Goal: Task Accomplishment & Management: Use online tool/utility

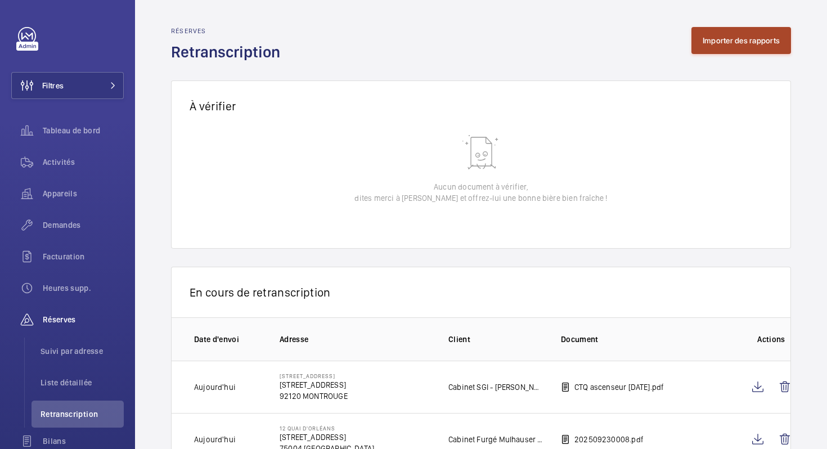
click at [743, 51] on button "Importer des rapports" at bounding box center [742, 40] width 100 height 27
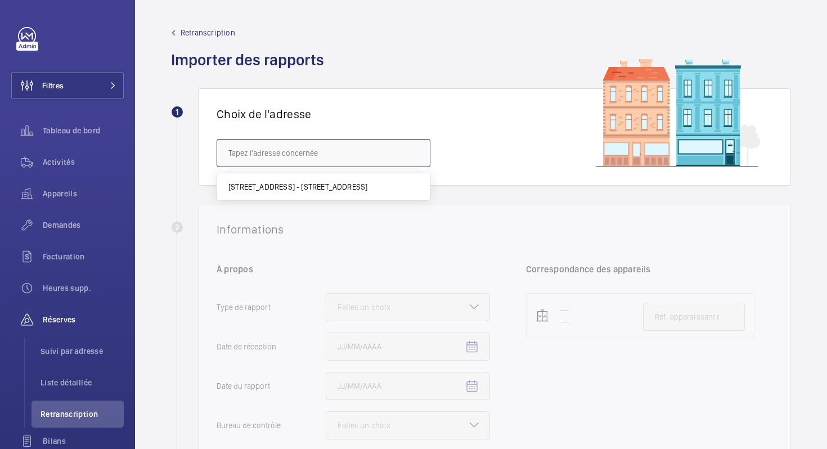
click at [267, 155] on input "text" at bounding box center [324, 153] width 214 height 28
paste input "de la Reine"
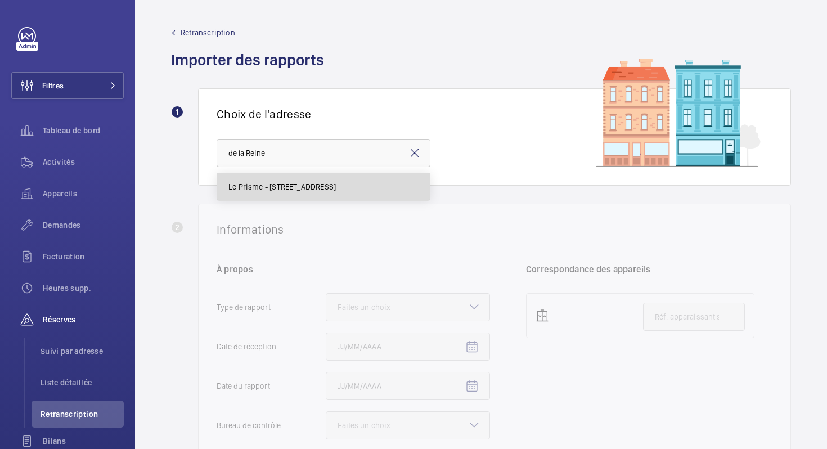
click at [249, 182] on span "Le Prisme - [STREET_ADDRESS]" at bounding box center [281, 186] width 107 height 11
type input "Le Prisme - [STREET_ADDRESS]"
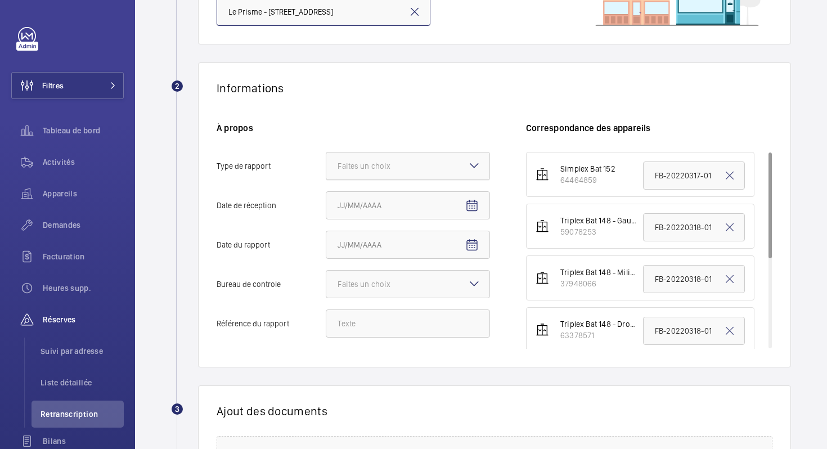
click at [441, 161] on div at bounding box center [407, 165] width 163 height 27
click at [326, 161] on input "Type de rapport Faites un choix" at bounding box center [326, 165] width 0 height 27
click at [424, 196] on span "Périodique" at bounding box center [408, 200] width 141 height 11
click at [326, 179] on input "Type de rapport Faites un choix Périodique Quinquennal Audit" at bounding box center [326, 165] width 0 height 27
click at [466, 203] on mat-icon "Open calendar" at bounding box center [472, 206] width 14 height 14
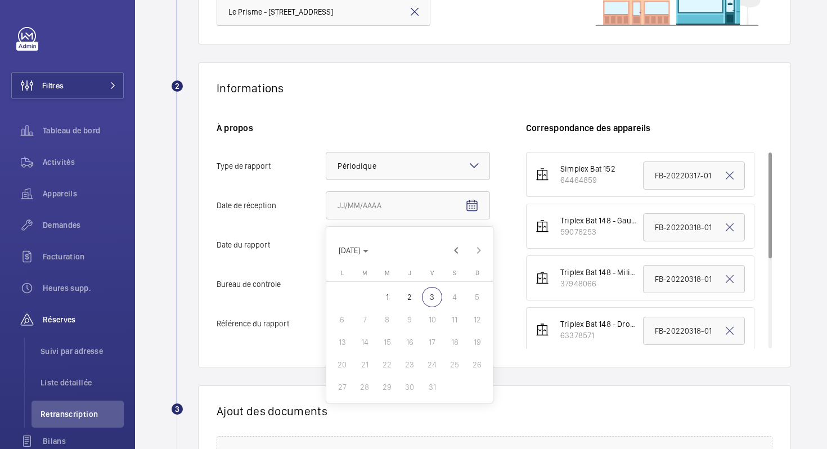
click at [412, 294] on span "2" at bounding box center [410, 297] width 20 height 20
type input "[DATE]"
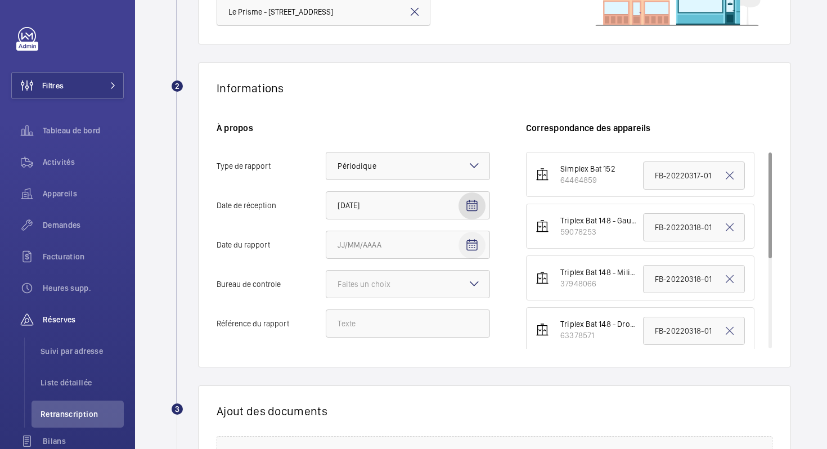
click at [473, 244] on mat-icon "Open calendar" at bounding box center [472, 246] width 14 height 14
click at [456, 286] on span "Previous month" at bounding box center [456, 290] width 23 height 23
click at [474, 333] on span "7" at bounding box center [477, 336] width 20 height 20
type input "[DATE]"
click at [457, 281] on div at bounding box center [407, 284] width 163 height 27
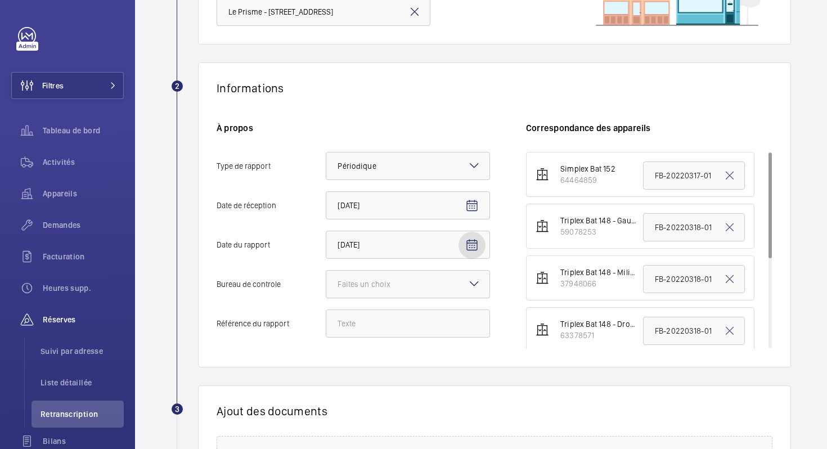
click at [326, 281] on input "Bureau de controle Faites un choix" at bounding box center [326, 284] width 0 height 27
click at [416, 347] on span "Autre" at bounding box center [408, 345] width 141 height 11
click at [326, 298] on input "Bureau de controle Faites un choix Veritas Autre" at bounding box center [326, 284] width 0 height 27
click at [348, 329] on input "Référence du rapport" at bounding box center [408, 323] width 164 height 28
paste input "CAR-20250907-01"
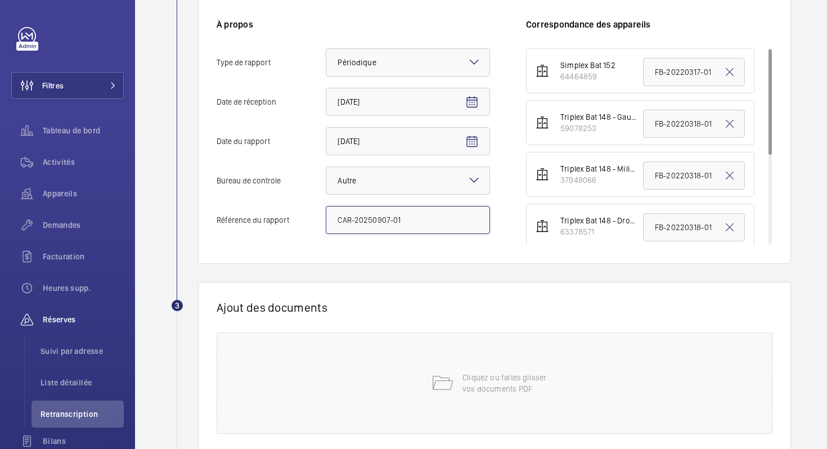
scroll to position [248, 0]
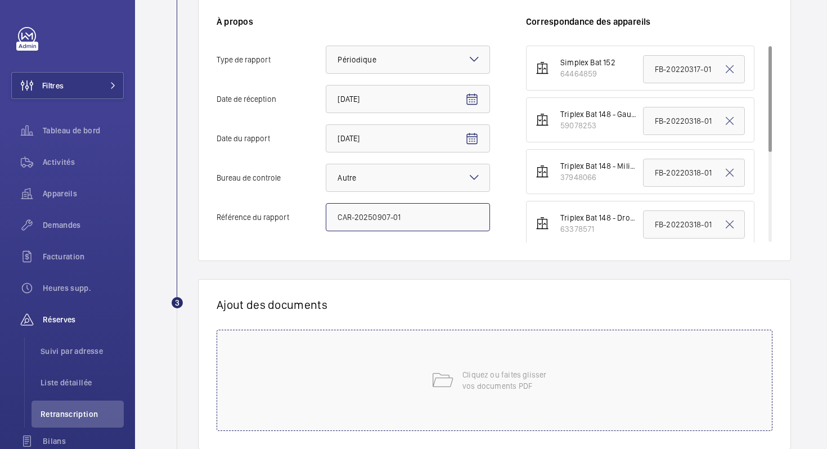
type input "CAR-20250907-01"
click at [461, 382] on div "Cliquez ou faites glisser vos documents PDF" at bounding box center [495, 380] width 556 height 101
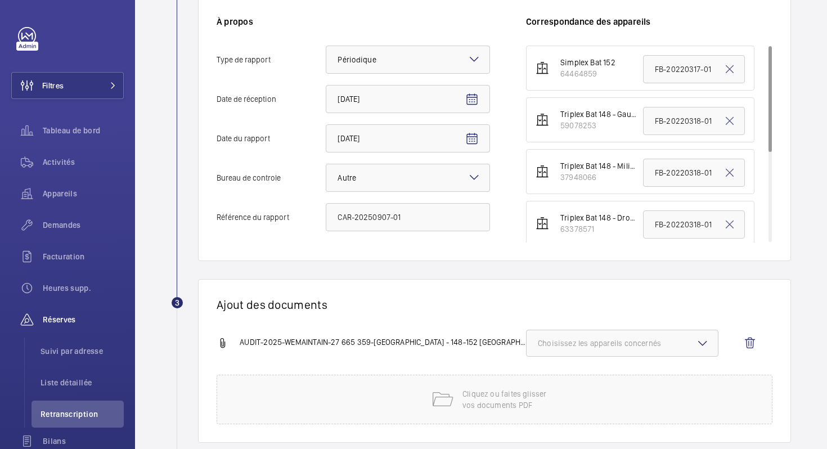
click at [604, 348] on span "Choisissez les appareils concernés" at bounding box center [622, 343] width 169 height 11
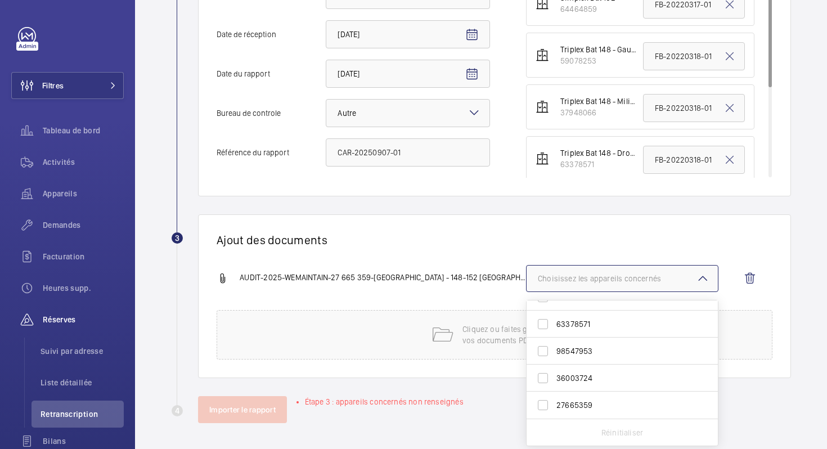
scroll to position [313, 0]
click at [580, 403] on span "27665359" at bounding box center [622, 403] width 133 height 11
click at [554, 403] on input "27665359" at bounding box center [543, 404] width 23 height 23
checkbox input "true"
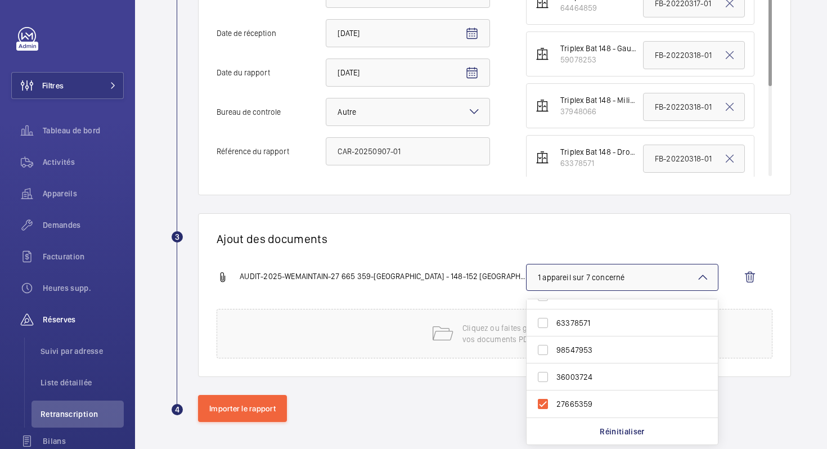
click at [461, 248] on div "Ajout des documents AUDIT-2025-WEMAINTAIN-27 665 359-LE PRISME - 148-152 [GEOGR…" at bounding box center [494, 295] width 593 height 164
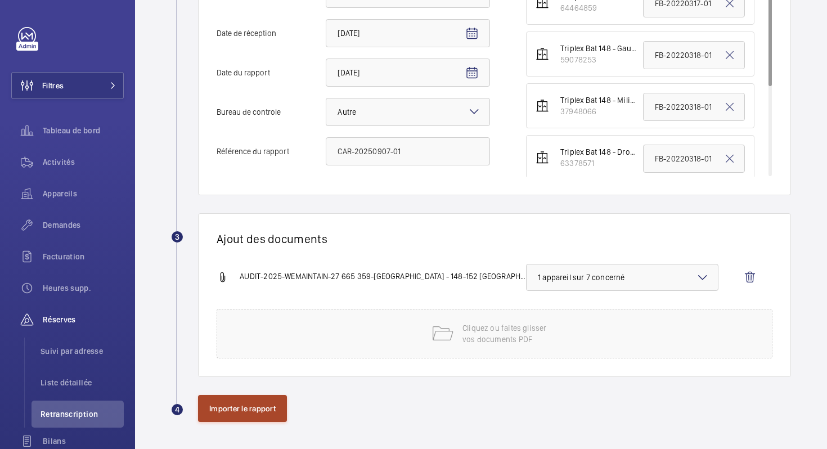
click at [224, 407] on button "Importer le rapport" at bounding box center [242, 408] width 89 height 27
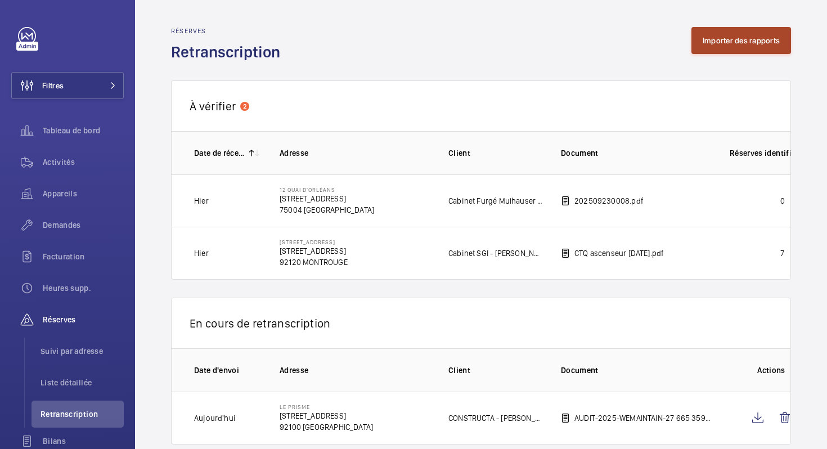
click at [705, 32] on button "Importer des rapports" at bounding box center [742, 40] width 100 height 27
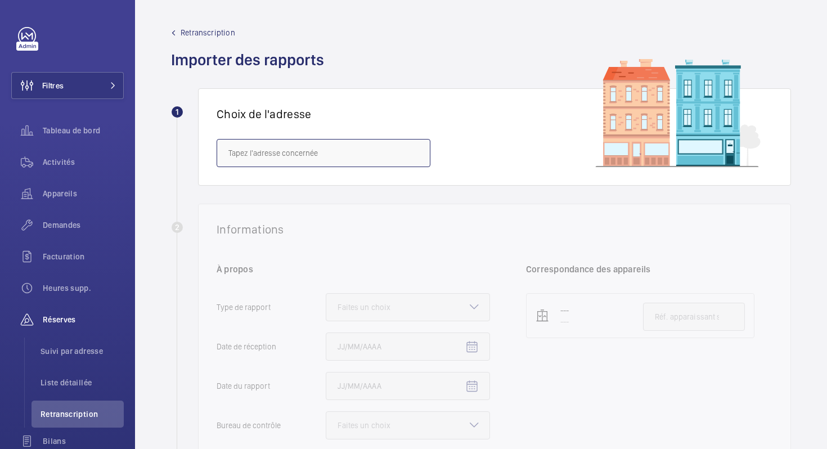
click at [288, 158] on input "text" at bounding box center [324, 153] width 214 height 28
click at [254, 186] on span "Le Prisme - [STREET_ADDRESS]" at bounding box center [281, 186] width 107 height 11
type input "Le Prisme - [STREET_ADDRESS]"
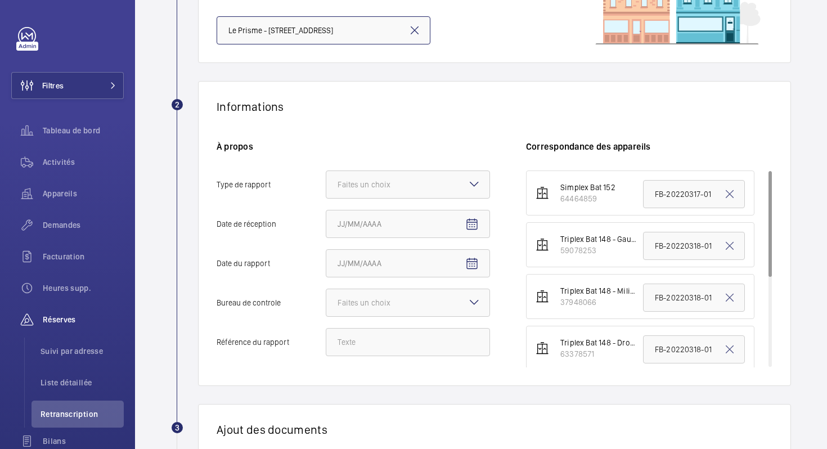
scroll to position [127, 0]
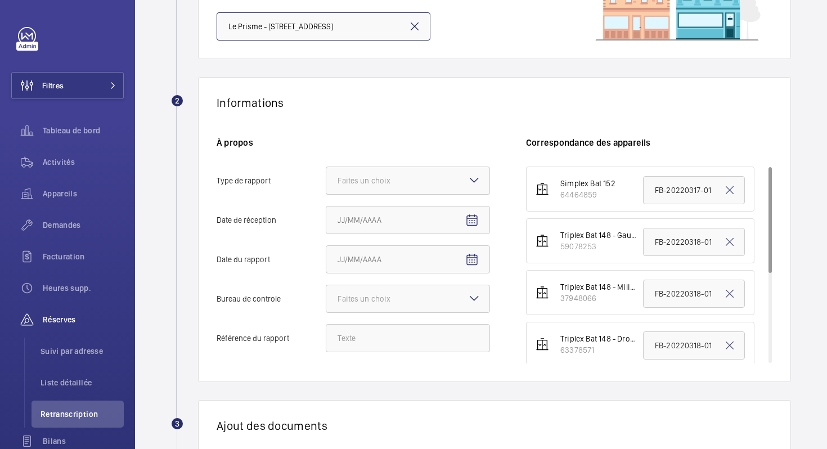
click at [435, 173] on div at bounding box center [407, 180] width 163 height 27
click at [326, 173] on input "Type de rapport Faites un choix" at bounding box center [326, 180] width 0 height 27
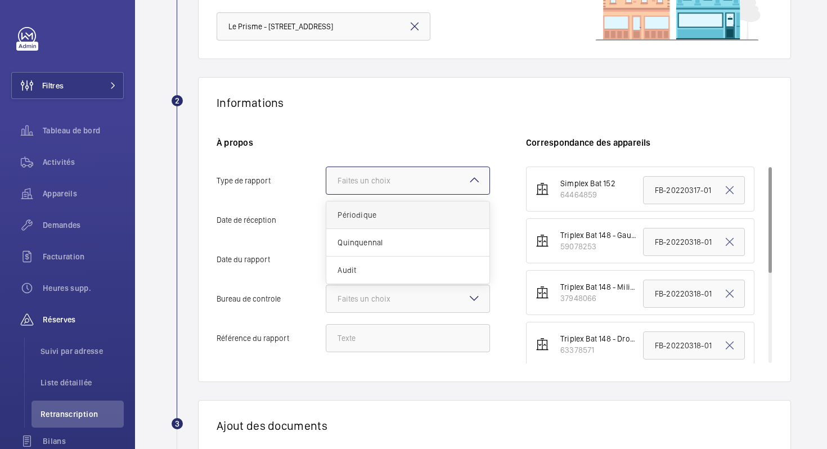
click at [418, 221] on div "Périodique" at bounding box center [407, 215] width 163 height 28
click at [326, 194] on input "Type de rapport Faites un choix Périodique Quinquennal Audit" at bounding box center [326, 180] width 0 height 27
click at [470, 218] on mat-icon "Open calendar" at bounding box center [472, 221] width 14 height 14
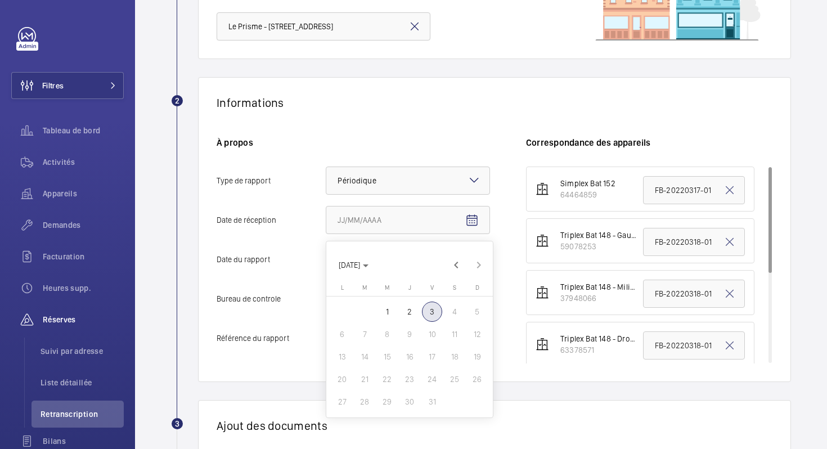
click at [432, 311] on span "3" at bounding box center [432, 312] width 20 height 20
type input "[DATE]"
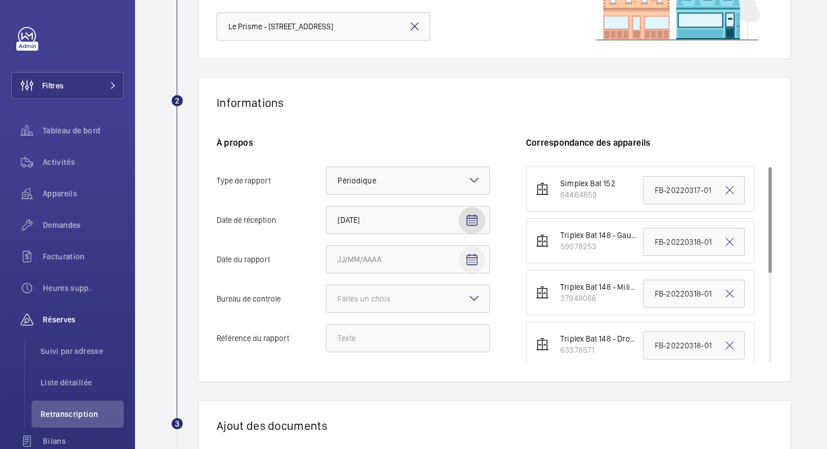
click at [470, 261] on mat-icon "Open calendar" at bounding box center [472, 260] width 14 height 14
click at [457, 89] on span "Previous month" at bounding box center [456, 92] width 23 height 23
click at [473, 136] on span "7" at bounding box center [477, 139] width 20 height 20
type input "[DATE]"
click at [450, 306] on div at bounding box center [407, 298] width 163 height 27
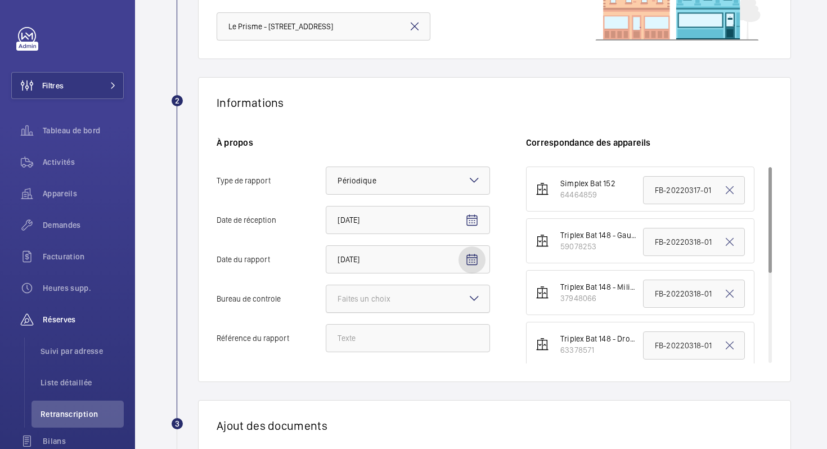
click at [326, 306] on input "Bureau de controle Faites un choix" at bounding box center [326, 298] width 0 height 27
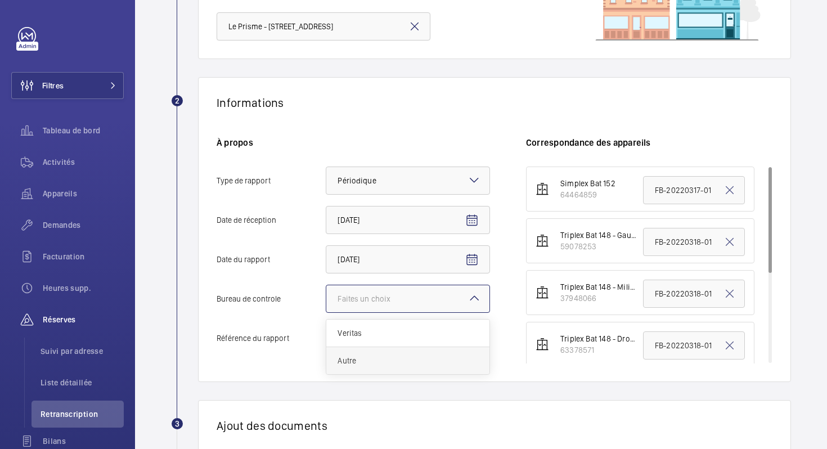
click at [392, 362] on span "Autre" at bounding box center [408, 360] width 141 height 11
click at [326, 312] on input "Bureau de controle Faites un choix Veritas Autre" at bounding box center [326, 298] width 0 height 27
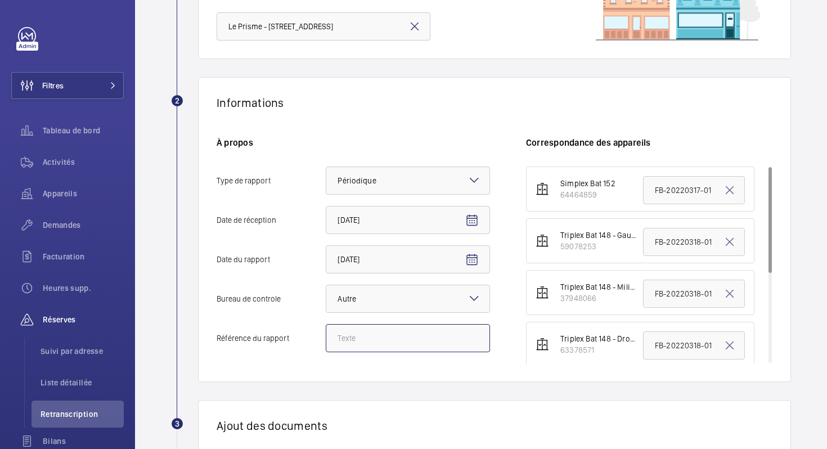
click at [384, 335] on input "Référence du rapport" at bounding box center [408, 338] width 164 height 28
paste input "CAR-20250907-01"
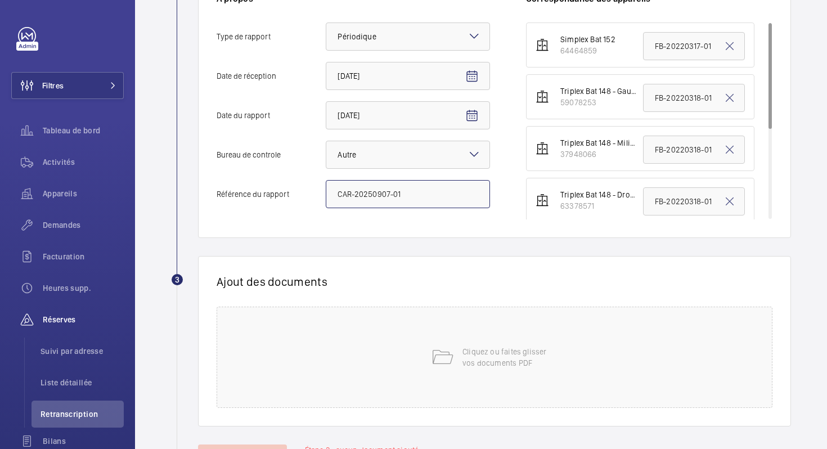
scroll to position [295, 0]
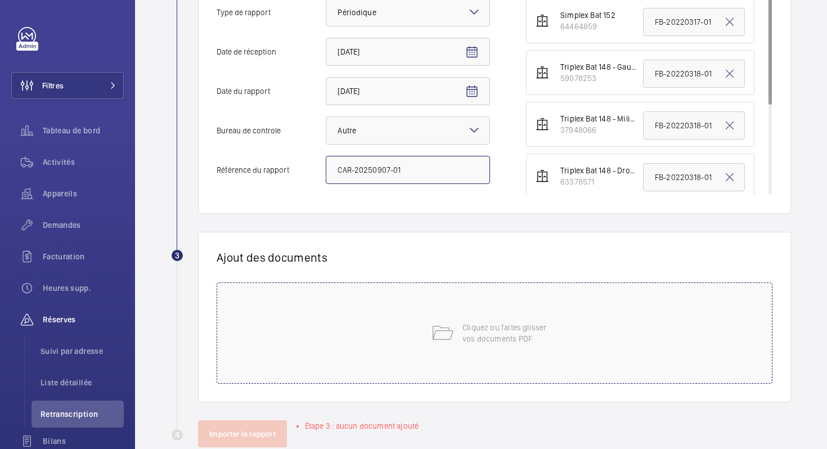
type input "CAR-20250907-01"
click at [567, 337] on div "Cliquez ou faites glisser vos documents PDF" at bounding box center [495, 332] width 556 height 101
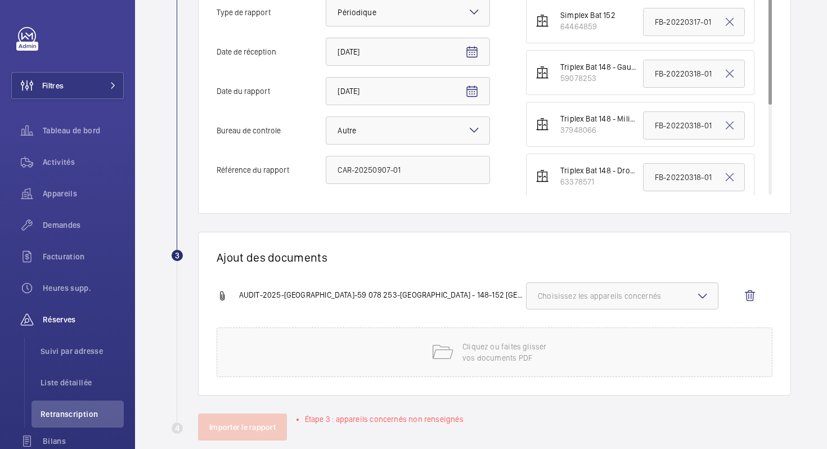
click at [622, 290] on span "Choisissez les appareils concernés" at bounding box center [622, 295] width 169 height 11
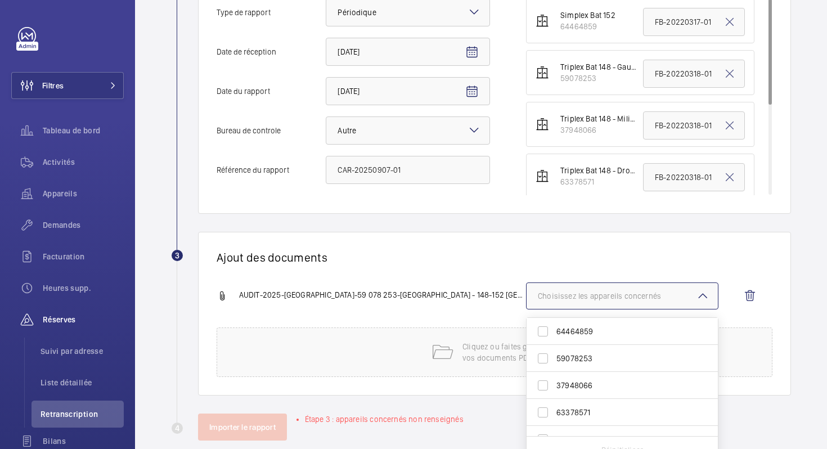
click at [596, 362] on span "59078253" at bounding box center [622, 358] width 133 height 11
click at [554, 362] on input "59078253" at bounding box center [543, 358] width 23 height 23
checkbox input "true"
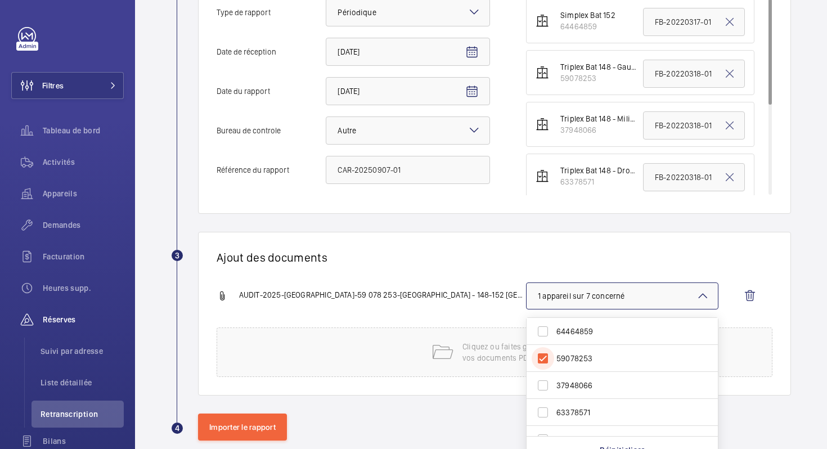
scroll to position [71, 0]
click at [454, 245] on div "Ajout des documents AUDIT-2025-WEMAINTAIN-59 078 253-LE PRISME - 148-152 [GEOGR…" at bounding box center [494, 314] width 593 height 164
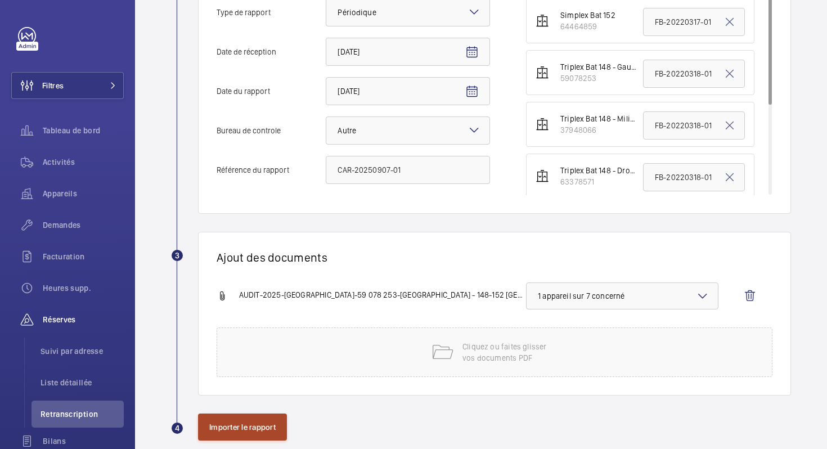
click at [268, 438] on button "Importer le rapport" at bounding box center [242, 427] width 89 height 27
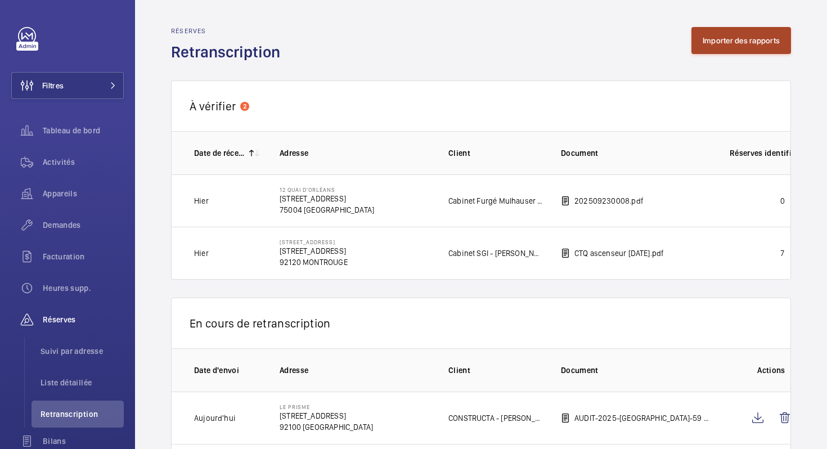
click at [711, 38] on button "Importer des rapports" at bounding box center [742, 40] width 100 height 27
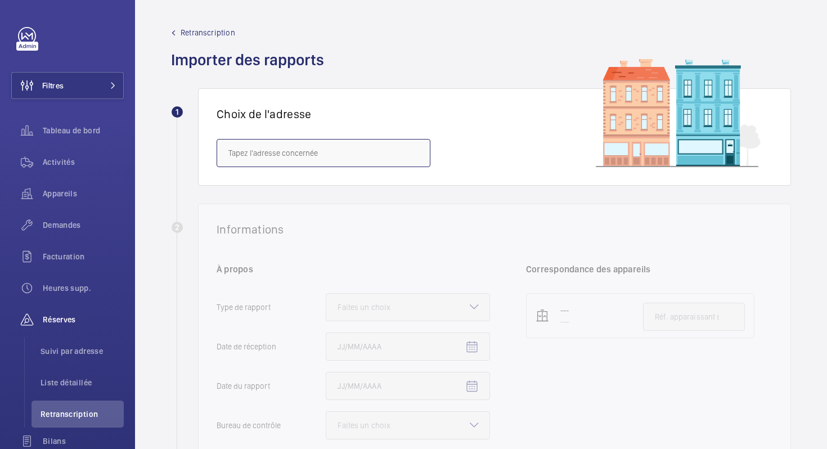
click at [351, 161] on input "text" at bounding box center [324, 153] width 214 height 28
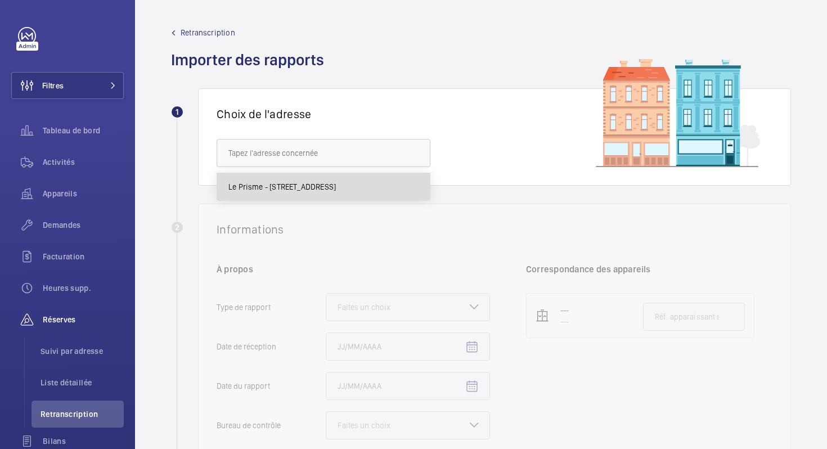
click at [303, 183] on span "Le Prisme - [STREET_ADDRESS]" at bounding box center [281, 186] width 107 height 11
type input "Le Prisme - [STREET_ADDRESS]"
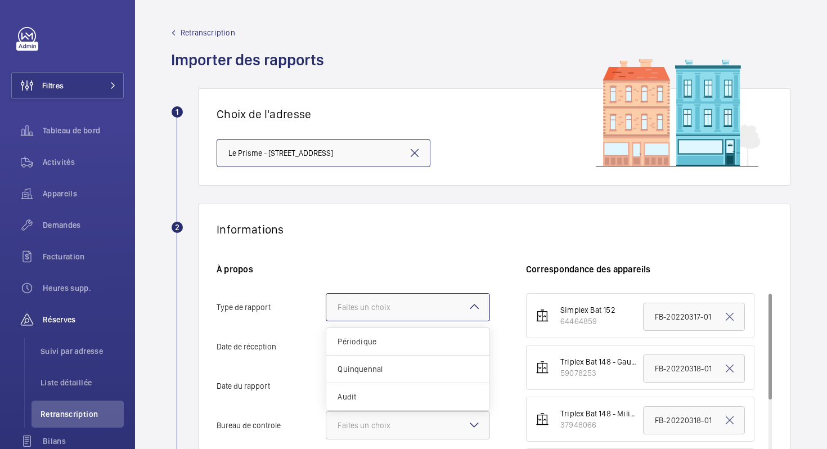
click at [396, 303] on div "Faites un choix" at bounding box center [378, 307] width 81 height 11
click at [326, 303] on input "Type de rapport Faites un choix Périodique Quinquennal Audit" at bounding box center [326, 307] width 0 height 27
click at [386, 330] on div "Périodique" at bounding box center [407, 342] width 163 height 28
click at [326, 321] on input "Type de rapport Faites un choix Périodique Quinquennal Audit" at bounding box center [326, 307] width 0 height 27
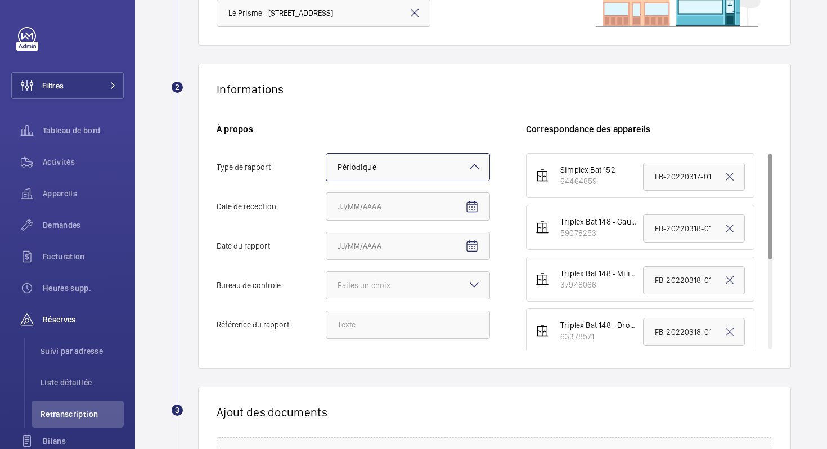
scroll to position [141, 0]
click at [472, 204] on mat-icon "Open calendar" at bounding box center [472, 207] width 14 height 14
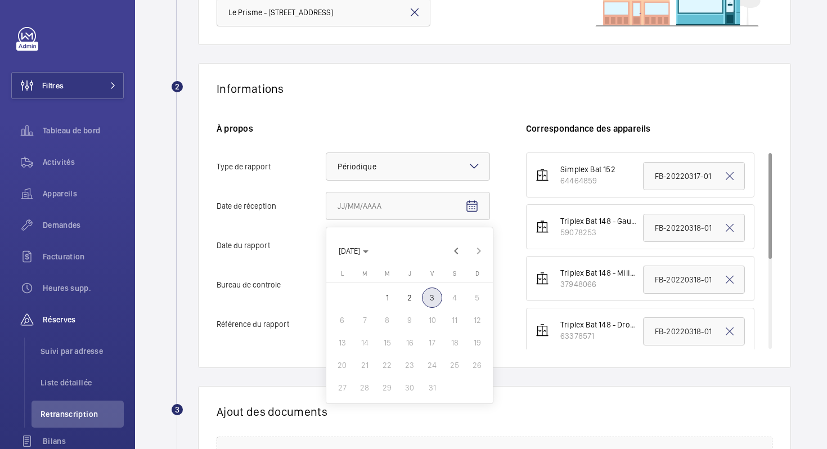
click at [412, 299] on span "2" at bounding box center [410, 298] width 20 height 20
type input "[DATE]"
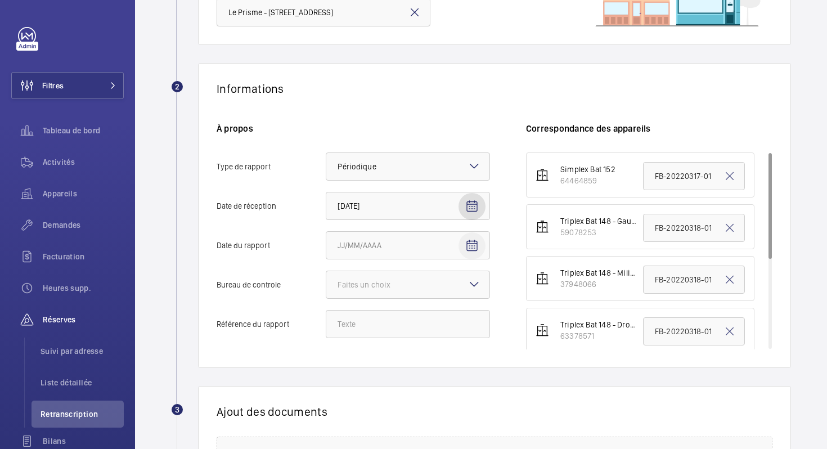
click at [467, 246] on mat-icon "Open calendar" at bounding box center [472, 246] width 14 height 14
click at [454, 285] on span "Previous month" at bounding box center [456, 290] width 23 height 23
click at [477, 336] on span "7" at bounding box center [477, 337] width 20 height 20
type input "[DATE]"
click at [458, 281] on div at bounding box center [407, 284] width 163 height 27
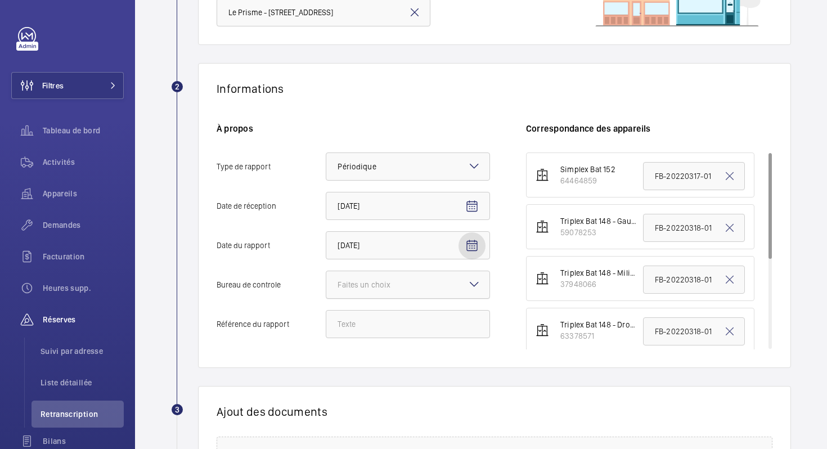
click at [326, 281] on input "Bureau de controle Faites un choix" at bounding box center [326, 284] width 0 height 27
click at [406, 347] on span "Autre" at bounding box center [408, 346] width 141 height 11
click at [326, 298] on input "Bureau de controle Faites un choix Veritas Autre" at bounding box center [326, 284] width 0 height 27
click at [393, 326] on input "Référence du rapport" at bounding box center [408, 324] width 164 height 28
paste input "CAR-20250907-01"
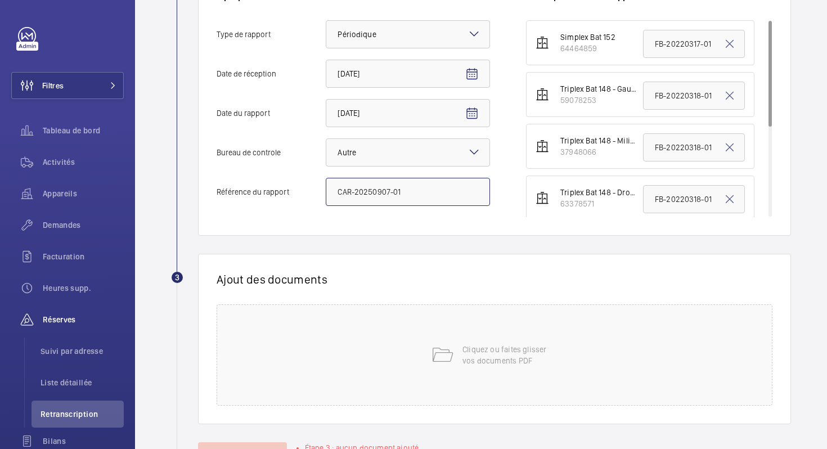
scroll to position [277, 0]
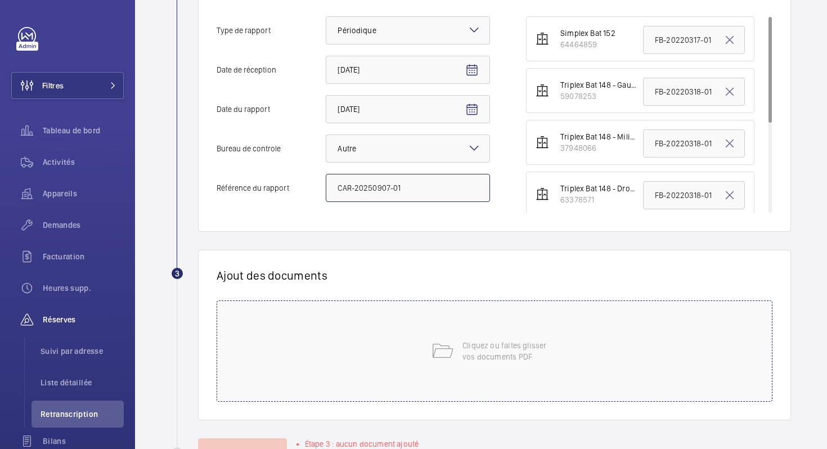
type input "CAR-20250907-01"
click at [405, 343] on div "Cliquez ou faites glisser vos documents PDF" at bounding box center [495, 350] width 556 height 101
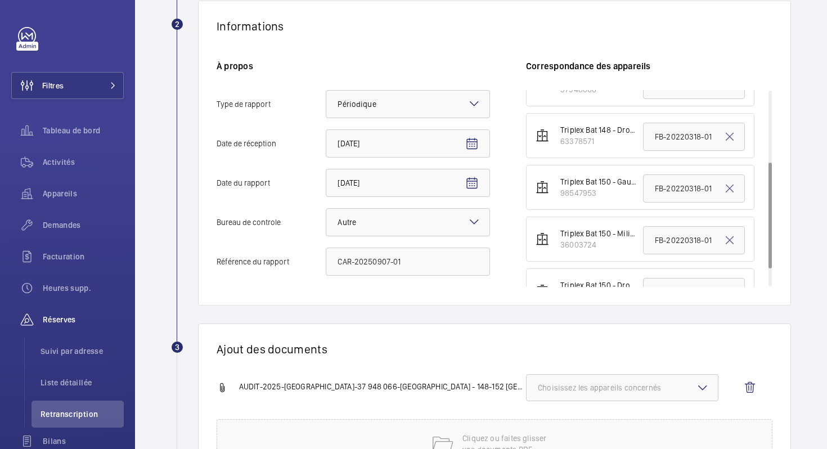
scroll to position [165, 0]
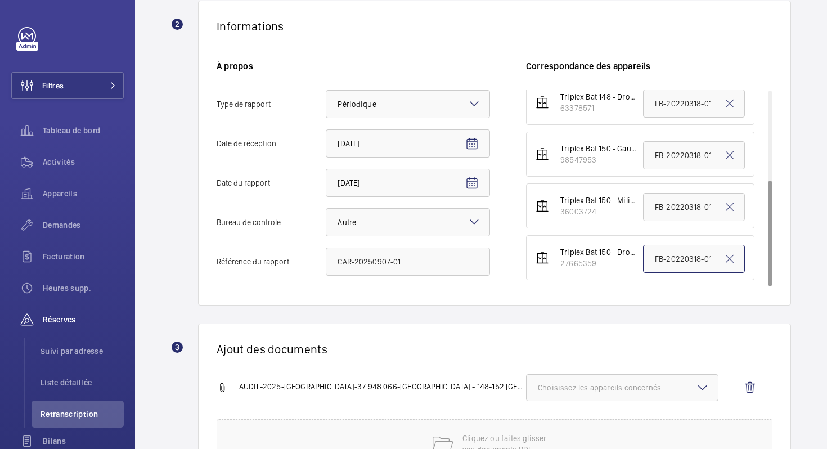
click at [698, 261] on input "FB-20220318-01" at bounding box center [694, 259] width 102 height 28
click at [730, 261] on mat-icon at bounding box center [730, 259] width 14 height 14
click at [730, 207] on mat-icon at bounding box center [730, 207] width 14 height 14
click at [730, 156] on mat-icon at bounding box center [730, 156] width 14 height 14
click at [729, 102] on mat-icon at bounding box center [730, 104] width 14 height 14
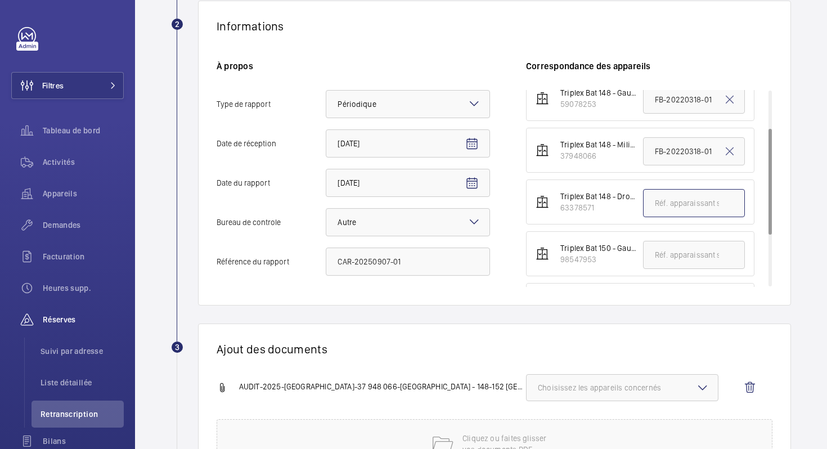
scroll to position [53, 0]
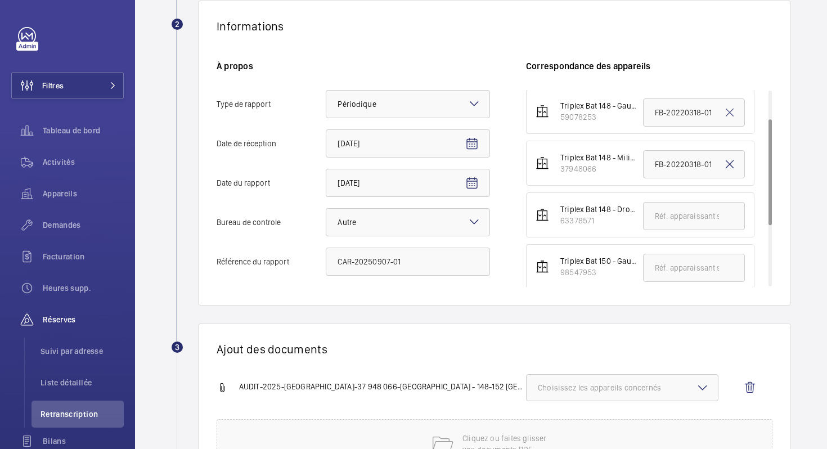
click at [729, 167] on mat-icon at bounding box center [730, 165] width 14 height 14
click at [728, 116] on mat-icon at bounding box center [730, 113] width 14 height 14
click at [731, 113] on mat-icon at bounding box center [730, 114] width 14 height 14
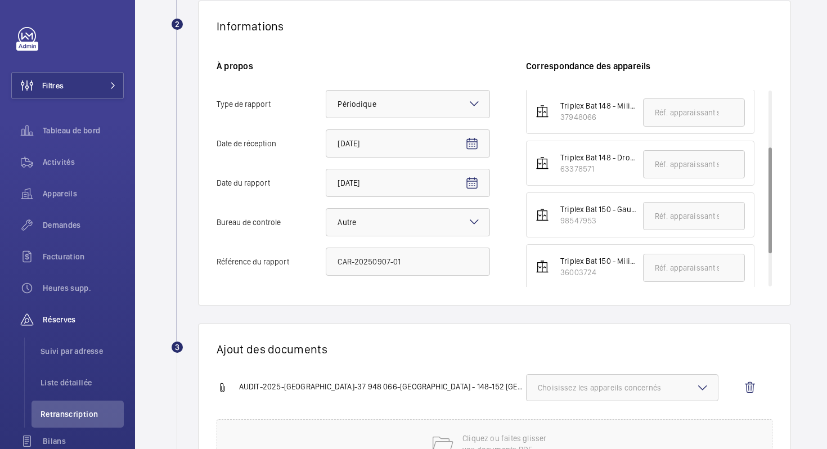
click at [623, 388] on span "Choisissez les appareils concernés" at bounding box center [622, 387] width 169 height 11
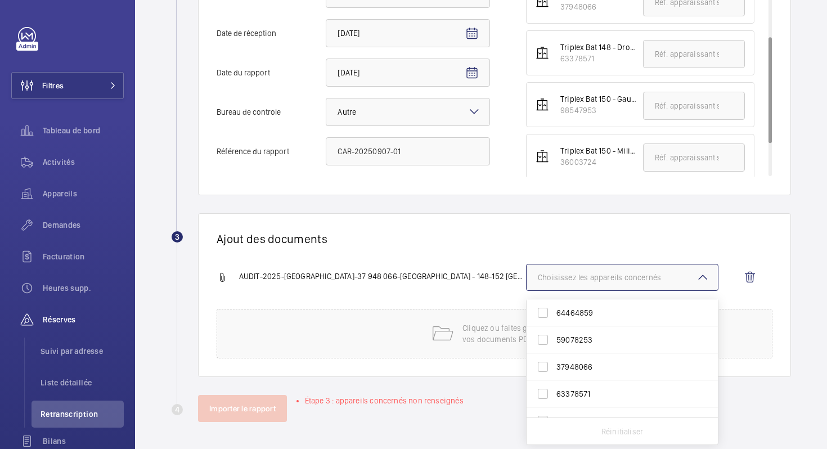
click at [586, 366] on span "37948066" at bounding box center [622, 366] width 133 height 11
click at [554, 366] on input "37948066" at bounding box center [543, 367] width 23 height 23
checkbox input "true"
click at [485, 233] on h1 "Ajout des documents" at bounding box center [495, 239] width 556 height 14
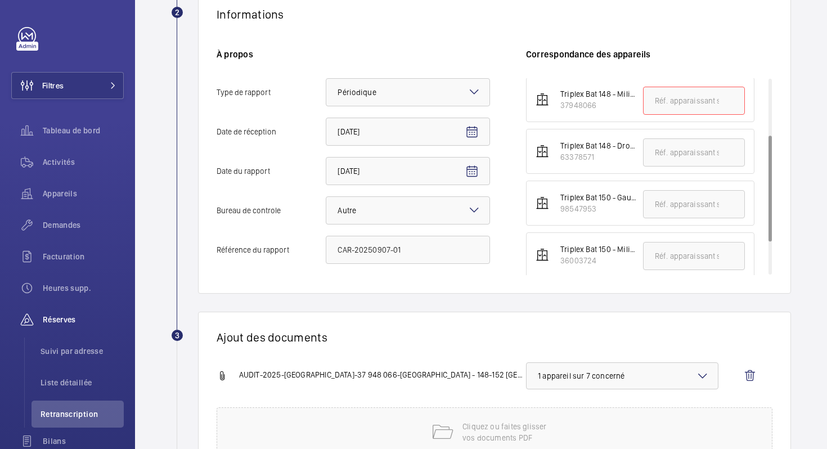
scroll to position [207, 0]
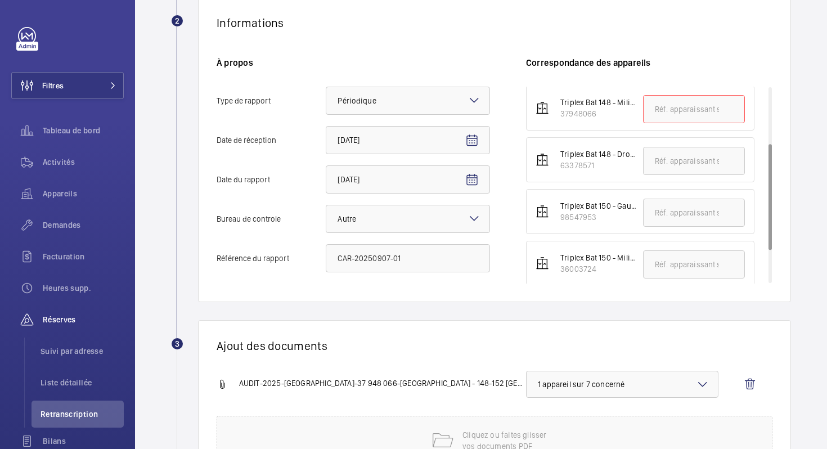
drag, startPoint x: 558, startPoint y: 116, endPoint x: 596, endPoint y: 116, distance: 37.7
click at [596, 116] on div "Triplex Bat 148 - Milieu 37948066" at bounding box center [592, 108] width 87 height 23
copy div "37948066"
click at [675, 107] on input "text" at bounding box center [694, 109] width 102 height 28
paste input "37948066"
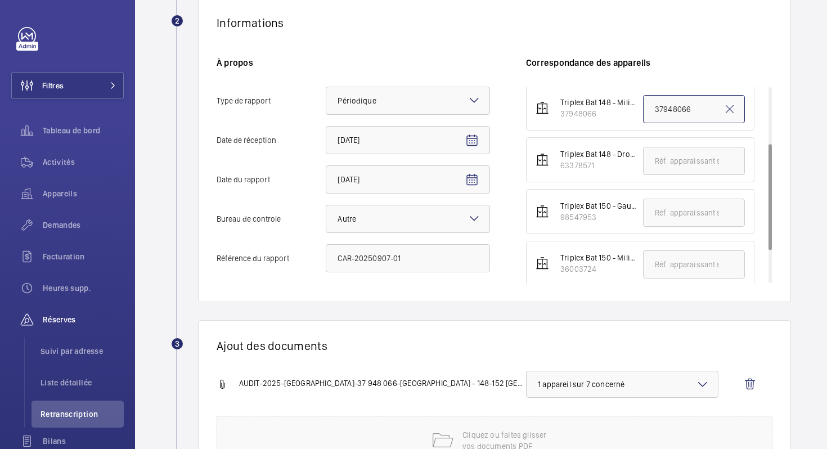
type input "37948066"
click at [589, 51] on div "Informations À propos Type de rapport Faites un choix × Périodique × Date de ré…" at bounding box center [494, 149] width 593 height 305
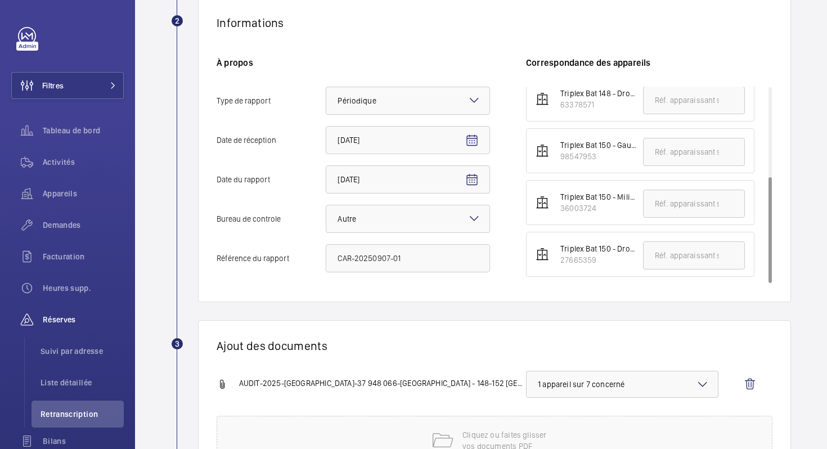
scroll to position [313, 0]
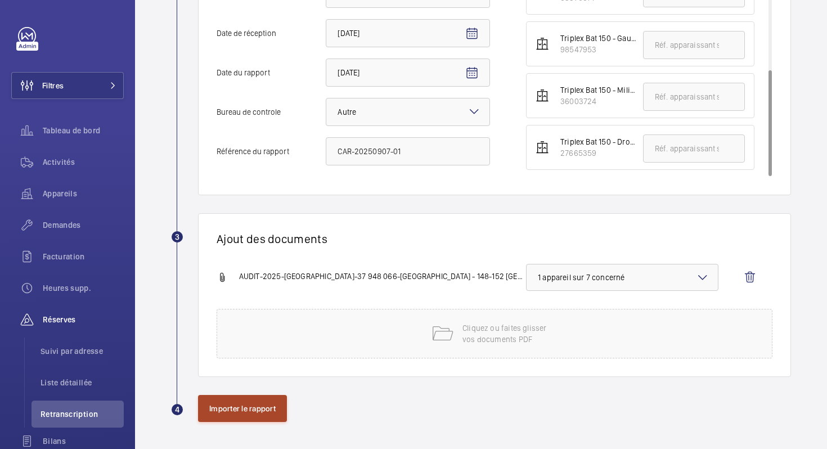
click at [220, 406] on button "Importer le rapport" at bounding box center [242, 408] width 89 height 27
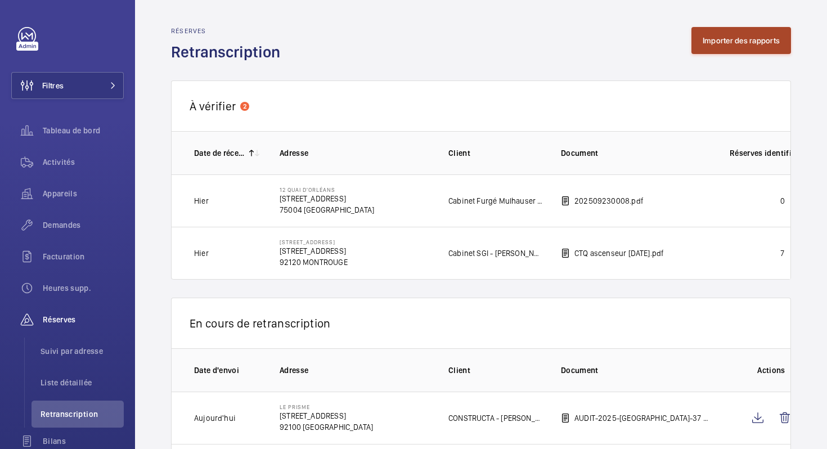
click at [708, 39] on button "Importer des rapports" at bounding box center [742, 40] width 100 height 27
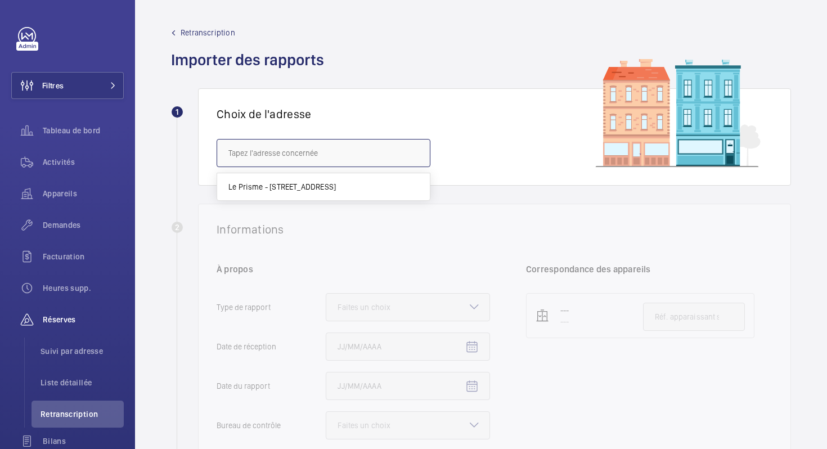
click at [308, 158] on input "text" at bounding box center [324, 153] width 214 height 28
click at [291, 194] on mat-option "Le Prisme - [STREET_ADDRESS]" at bounding box center [323, 186] width 213 height 27
type input "Le Prisme - [STREET_ADDRESS]"
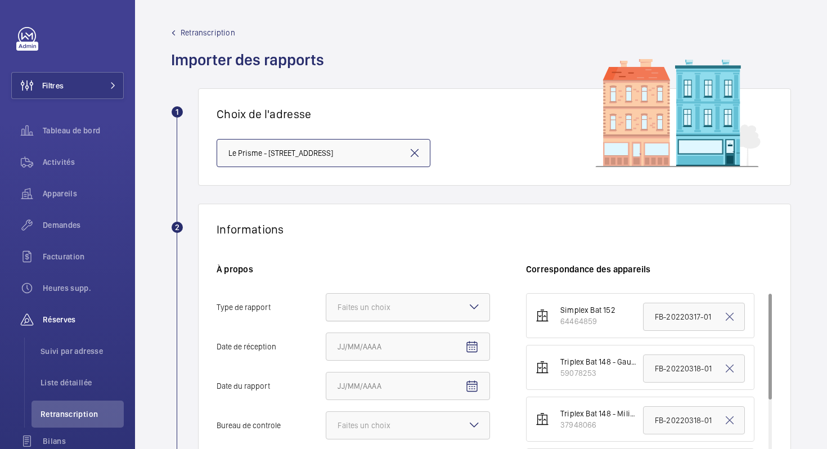
click at [402, 311] on div "Faites un choix" at bounding box center [378, 307] width 81 height 11
click at [326, 311] on input "Type de rapport Faites un choix" at bounding box center [326, 307] width 0 height 27
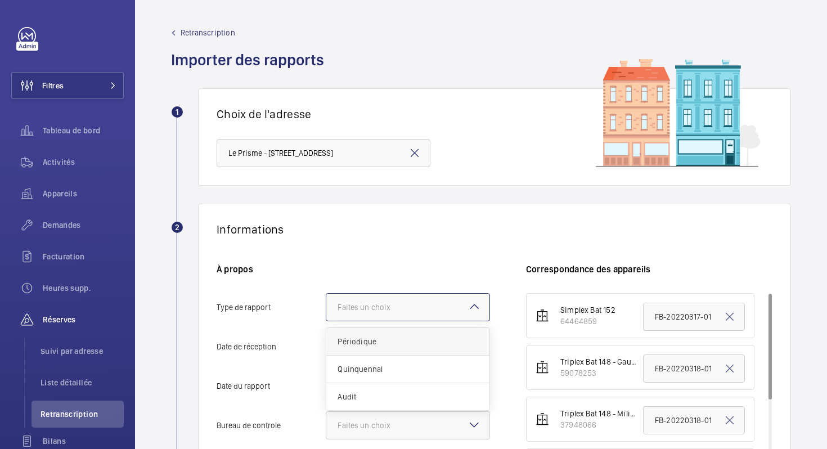
click at [389, 341] on span "Périodique" at bounding box center [408, 341] width 141 height 11
click at [326, 321] on input "Type de rapport Faites un choix Périodique Quinquennal Audit" at bounding box center [326, 307] width 0 height 27
click at [474, 342] on mat-icon "Open calendar" at bounding box center [472, 347] width 14 height 14
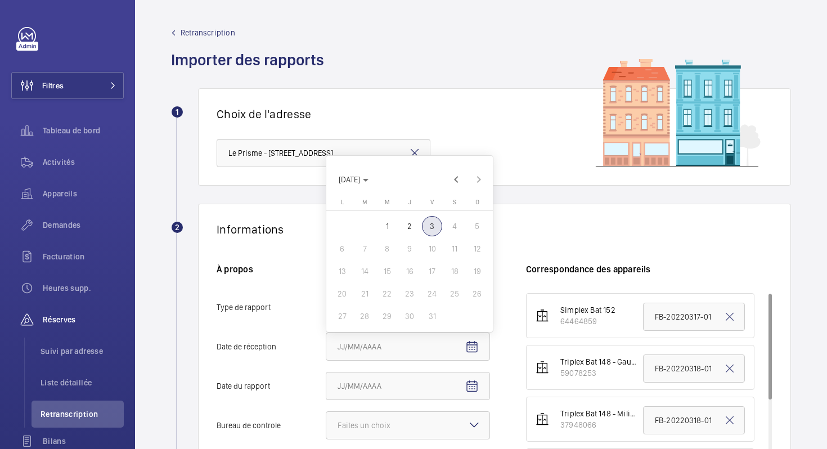
click at [409, 220] on span "2" at bounding box center [410, 226] width 20 height 20
type input "[DATE]"
click at [468, 385] on mat-icon "Open calendar" at bounding box center [472, 387] width 14 height 14
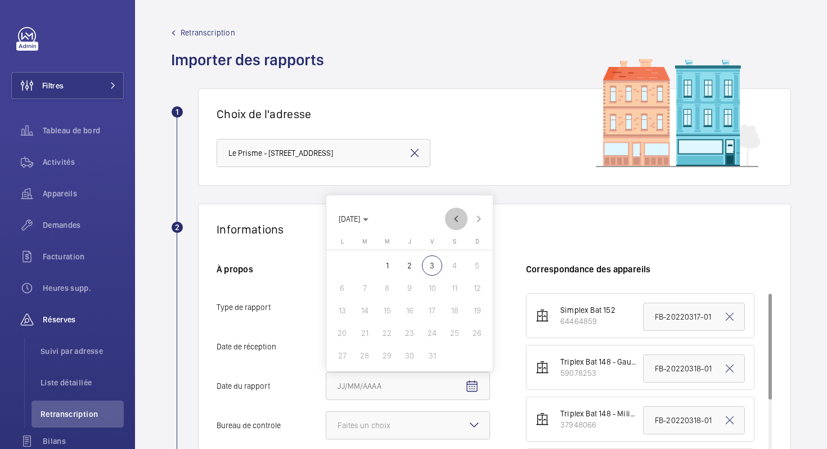
click at [452, 217] on span "Previous month" at bounding box center [456, 219] width 23 height 23
click at [477, 268] on span "7" at bounding box center [477, 265] width 20 height 20
type input "[DATE]"
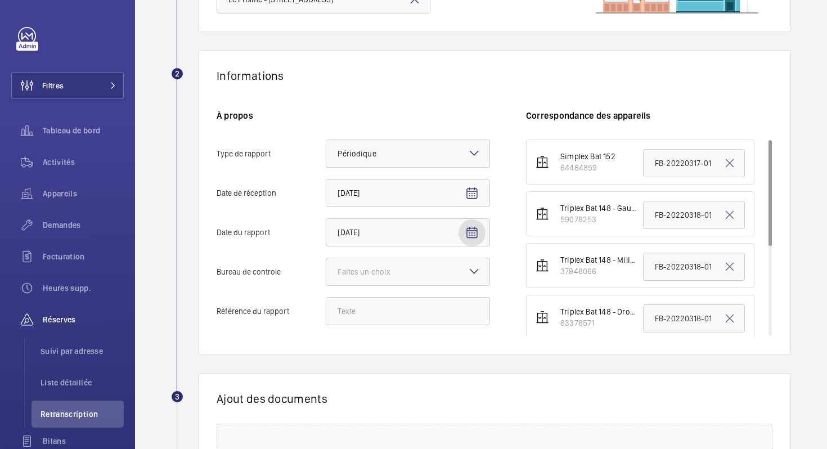
scroll to position [166, 0]
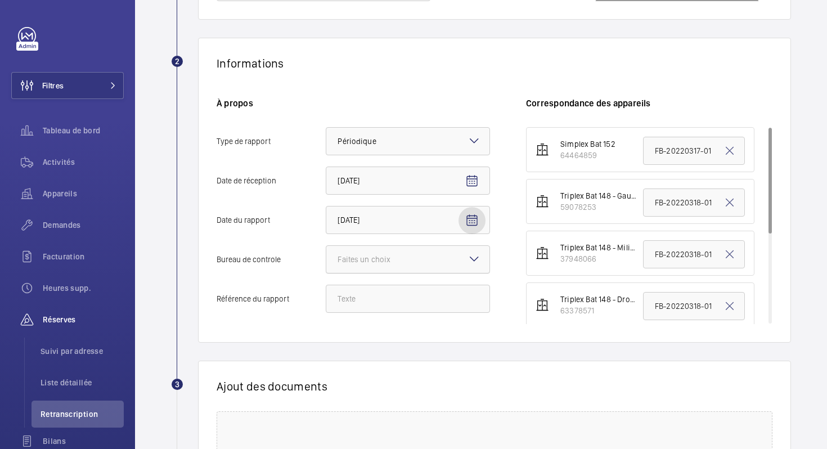
click at [454, 263] on div at bounding box center [407, 259] width 163 height 27
click at [326, 263] on input "Bureau de controle Faites un choix" at bounding box center [326, 259] width 0 height 27
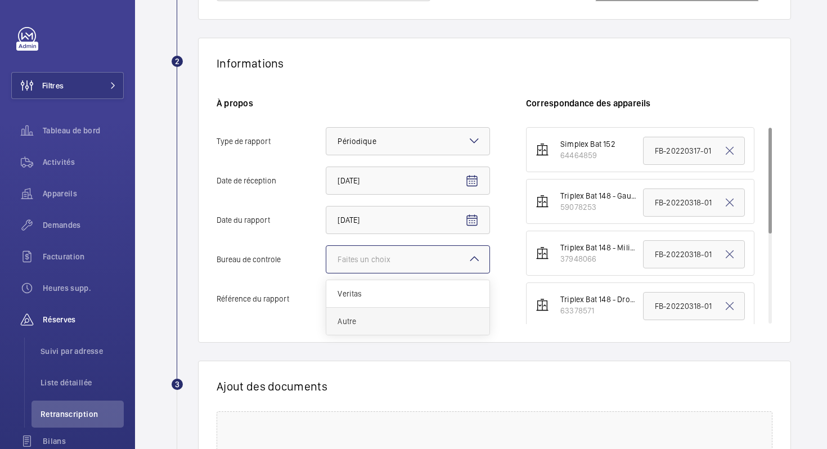
click at [439, 324] on span "Autre" at bounding box center [408, 321] width 141 height 11
click at [326, 273] on input "Bureau de controle Faites un choix Veritas Autre" at bounding box center [326, 259] width 0 height 27
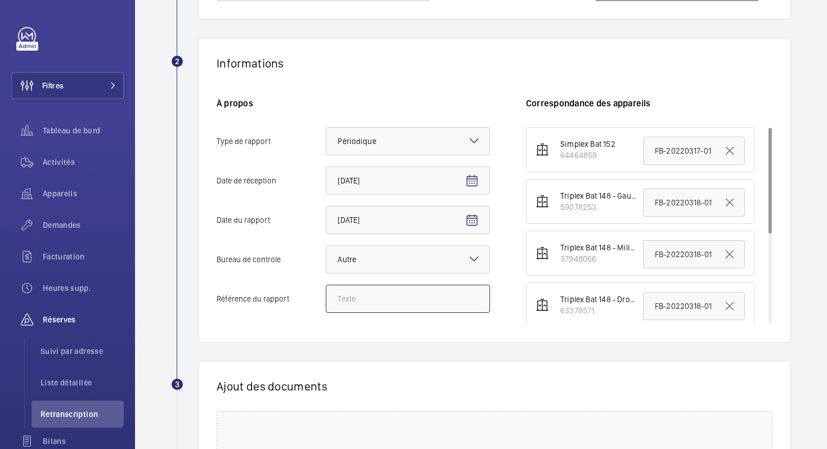
click at [429, 306] on input "Référence du rapport" at bounding box center [408, 299] width 164 height 28
paste input "CAR-20250907-01"
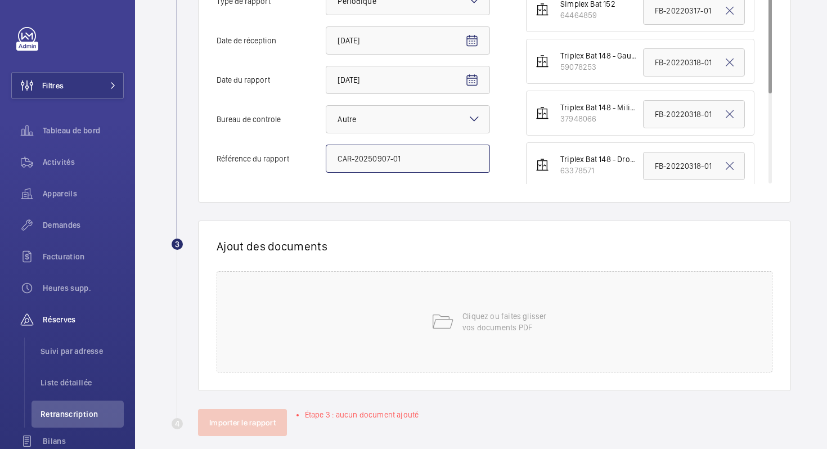
scroll to position [308, 0]
type input "CAR-20250907-01"
click at [438, 323] on mat-icon at bounding box center [442, 320] width 23 height 23
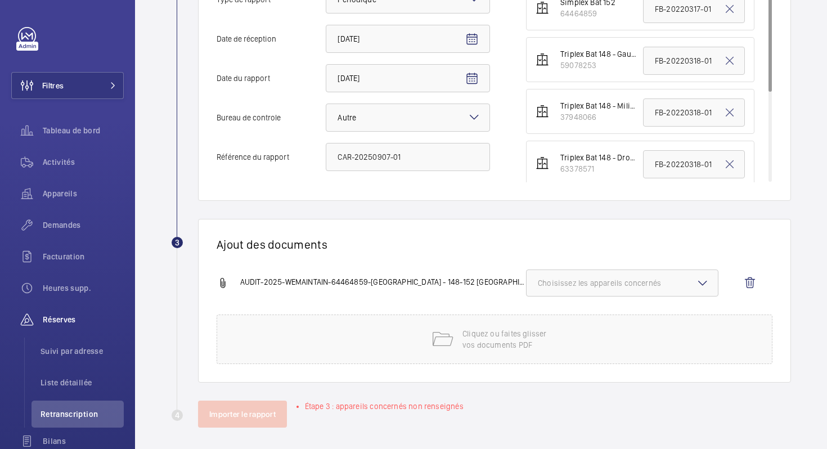
click at [584, 285] on span "Choisissez les appareils concernés" at bounding box center [622, 282] width 169 height 11
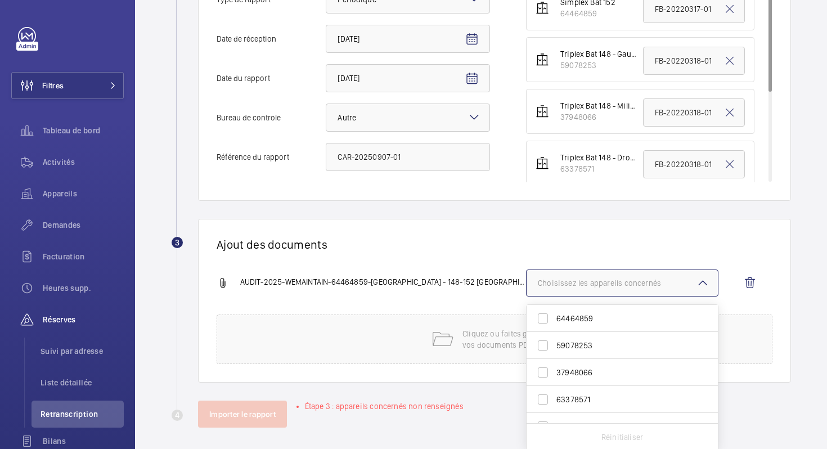
click at [573, 315] on span "64464859" at bounding box center [622, 318] width 133 height 11
click at [554, 315] on input "64464859" at bounding box center [543, 318] width 23 height 23
checkbox input "true"
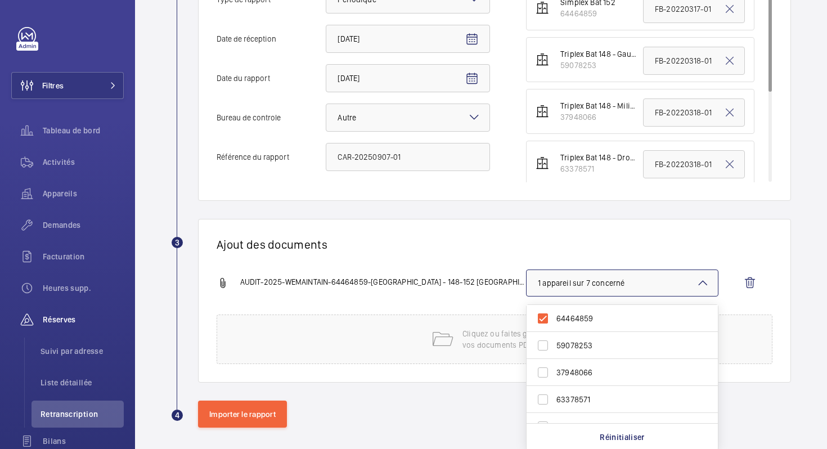
click at [482, 260] on div "Ajout des documents AUDIT-2025-WEMAINTAIN-64464859-LE PRISME - 148-152 [GEOGRAP…" at bounding box center [494, 301] width 593 height 164
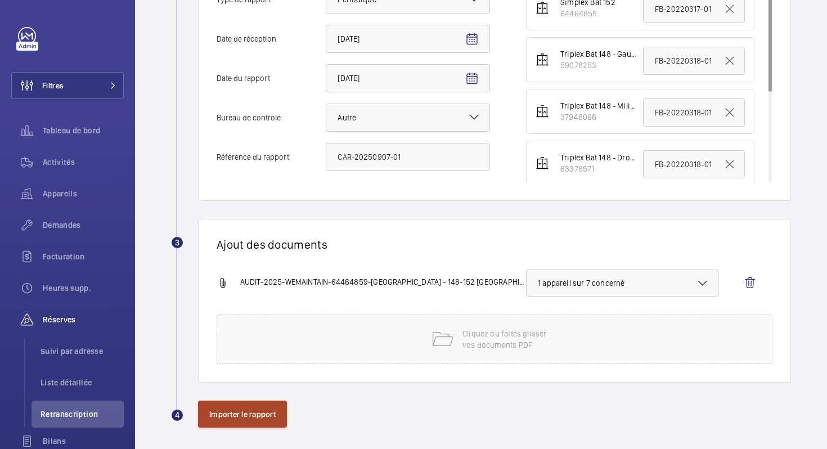
click at [260, 410] on button "Importer le rapport" at bounding box center [242, 414] width 89 height 27
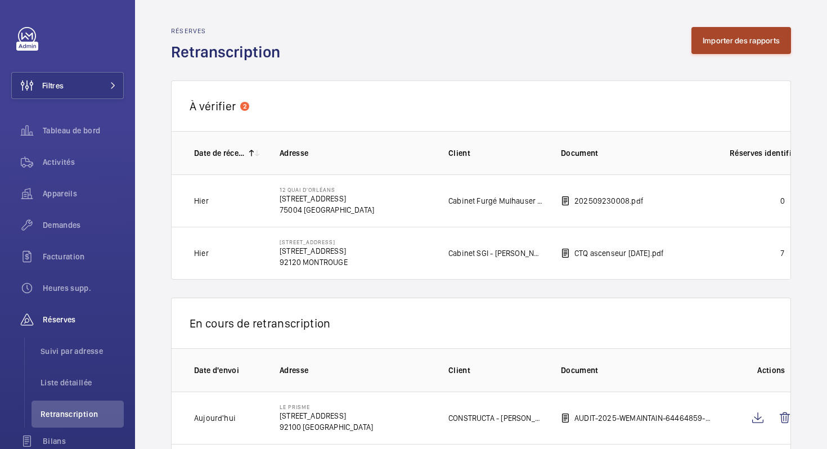
click at [707, 30] on button "Importer des rapports" at bounding box center [742, 40] width 100 height 27
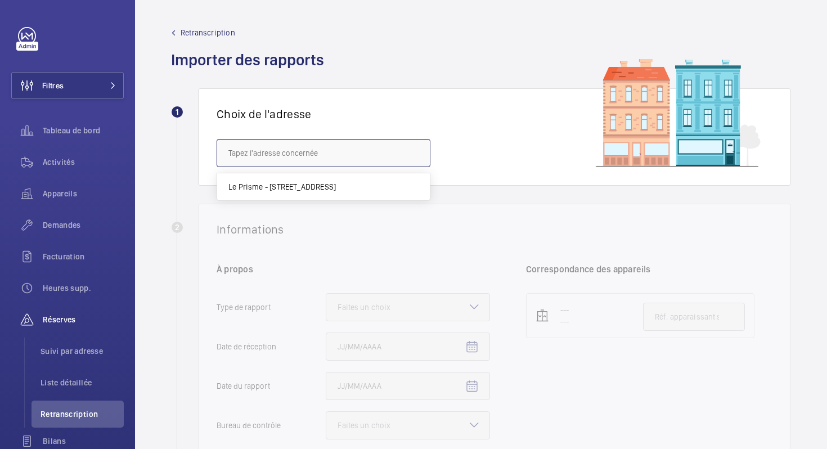
click at [319, 159] on input "text" at bounding box center [324, 153] width 214 height 28
paste input "CAR-20250907-01"
type input "CAR-20250907-01"
drag, startPoint x: 313, startPoint y: 151, endPoint x: 216, endPoint y: 149, distance: 97.4
click at [216, 149] on div "Choix de l'adresse CAR-20250907-01" at bounding box center [494, 136] width 593 height 97
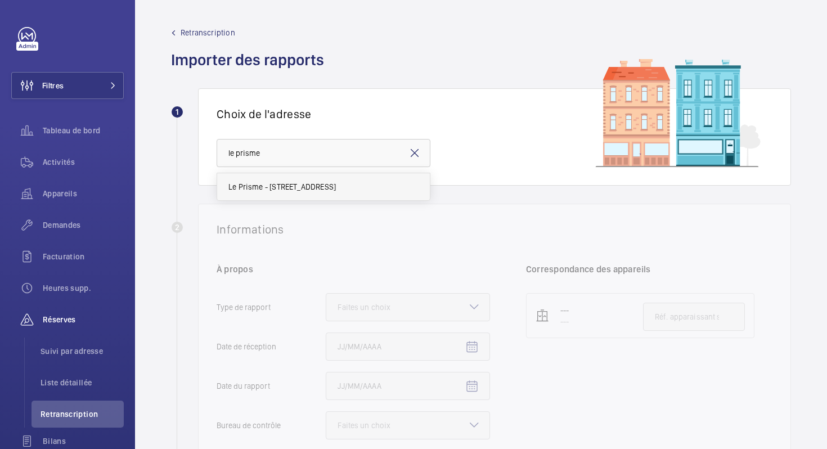
click at [255, 192] on span "Le Prisme - [STREET_ADDRESS]" at bounding box center [281, 186] width 107 height 11
type input "Le Prisme - [STREET_ADDRESS]"
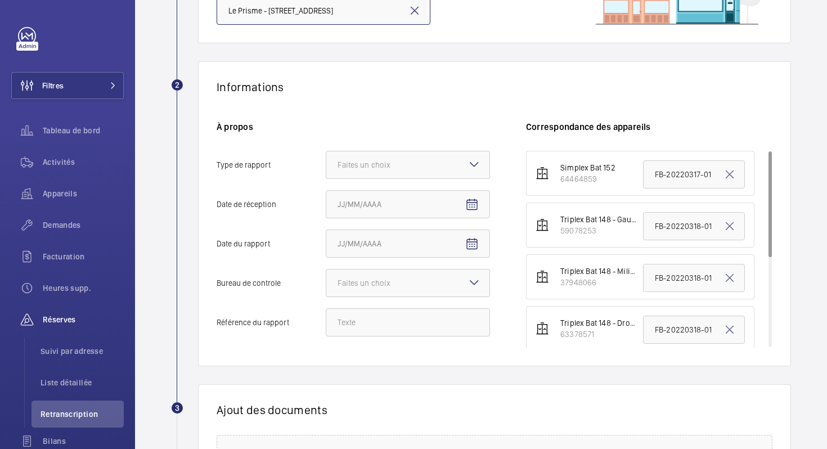
scroll to position [143, 0]
click at [434, 153] on div at bounding box center [407, 163] width 163 height 27
click at [326, 153] on input "Type de rapport Faites un choix" at bounding box center [326, 163] width 0 height 27
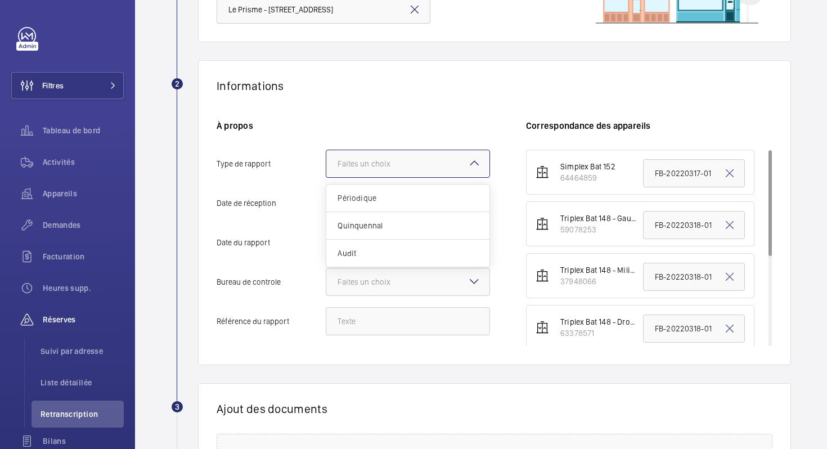
scroll to position [0, 0]
click at [407, 189] on div "Périodique" at bounding box center [407, 199] width 163 height 28
click at [326, 177] on input "Type de rapport Faites un choix Périodique Quinquennal Audit" at bounding box center [326, 163] width 0 height 27
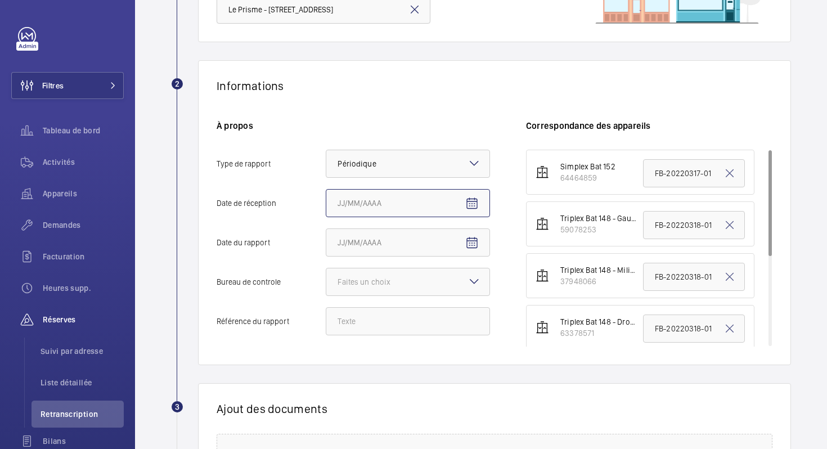
click at [486, 201] on input "Date de réception" at bounding box center [408, 203] width 164 height 28
click at [475, 202] on mat-icon "Open calendar" at bounding box center [472, 204] width 14 height 14
click at [415, 293] on span "2" at bounding box center [410, 295] width 20 height 20
type input "[DATE]"
click at [466, 242] on mat-icon "Open calendar" at bounding box center [472, 243] width 14 height 14
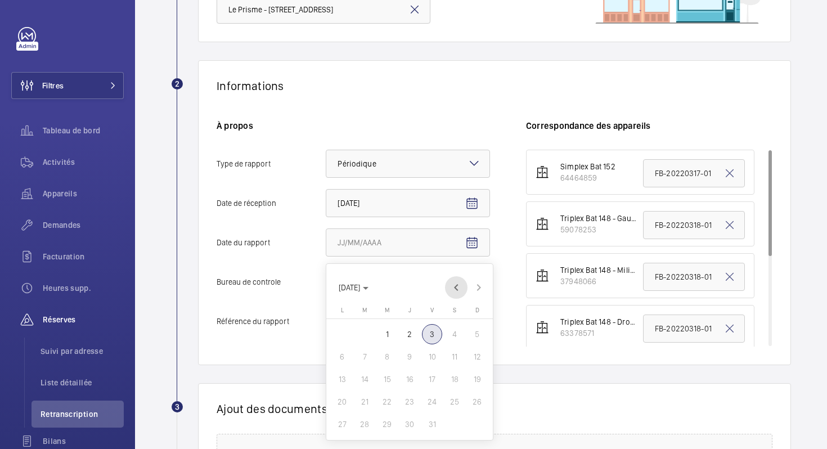
click at [452, 290] on span "Previous month" at bounding box center [456, 287] width 23 height 23
click at [475, 336] on span "7" at bounding box center [477, 334] width 20 height 20
type input "[DATE]"
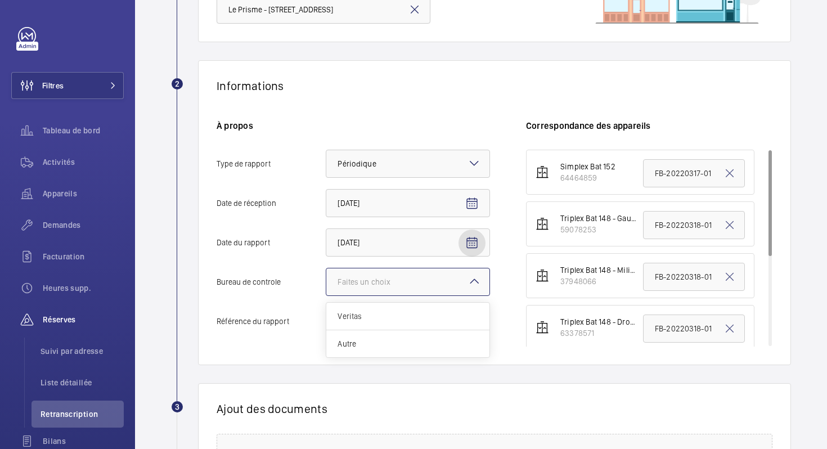
click at [461, 289] on div at bounding box center [407, 281] width 163 height 27
click at [326, 289] on input "Bureau de controle Faites un choix Veritas Autre" at bounding box center [326, 281] width 0 height 27
click at [410, 346] on span "Autre" at bounding box center [408, 343] width 141 height 11
click at [326, 295] on input "Bureau de controle Faites un choix Veritas Autre" at bounding box center [326, 281] width 0 height 27
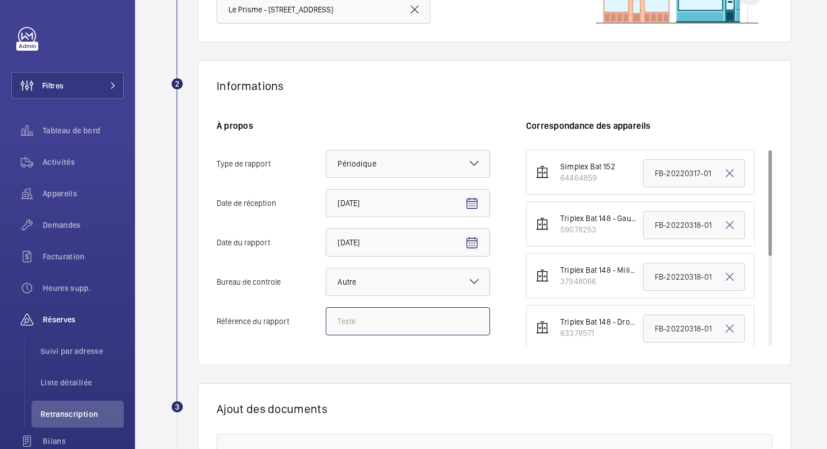
click at [417, 319] on input "Référence du rapport" at bounding box center [408, 321] width 164 height 28
paste input "CAR-20250907-01"
type input "CAR-20250907-01"
click at [448, 369] on wm-front-report-upload-form "2 Informations À propos Type de rapport Faites un choix × Périodique × Date de …" at bounding box center [481, 329] width 620 height 538
click at [733, 173] on mat-icon at bounding box center [730, 174] width 14 height 14
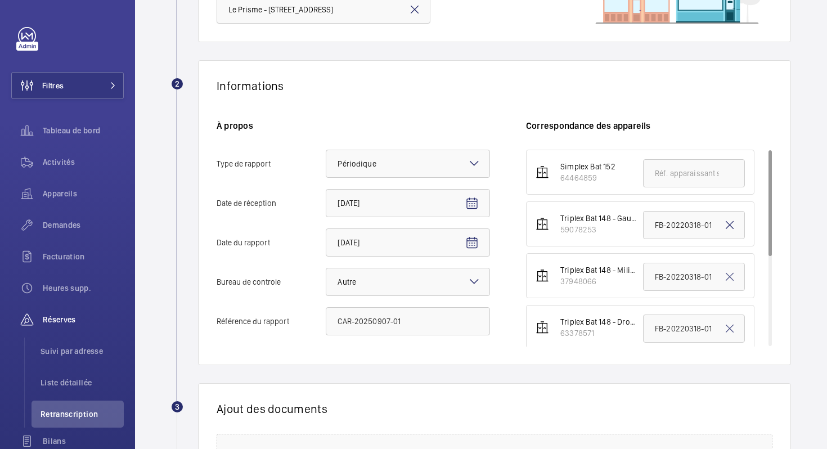
click at [730, 221] on mat-icon at bounding box center [730, 225] width 14 height 14
click at [731, 280] on mat-icon at bounding box center [730, 277] width 14 height 14
click at [729, 324] on mat-icon at bounding box center [730, 329] width 14 height 14
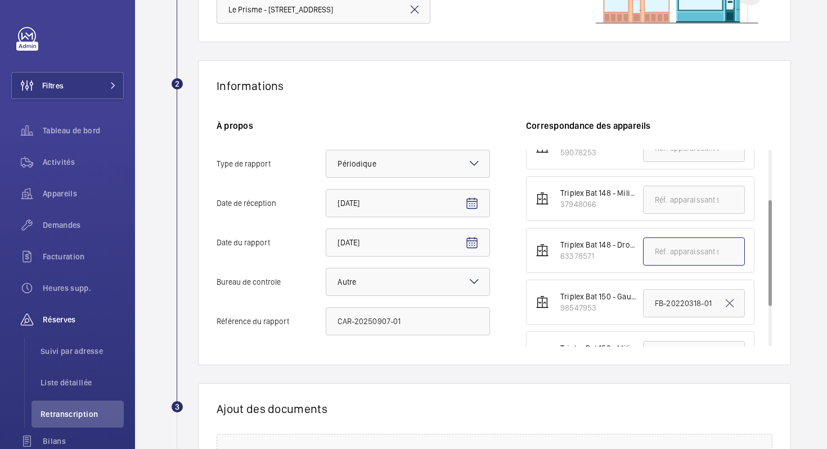
scroll to position [100, 0]
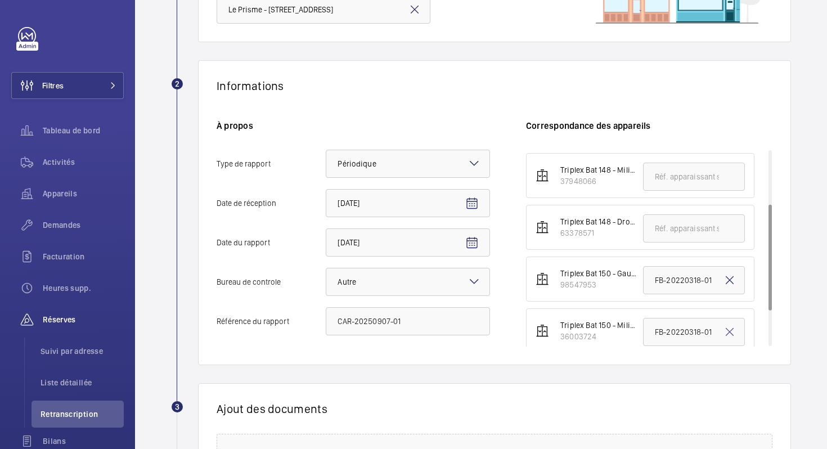
click at [733, 280] on mat-icon at bounding box center [730, 280] width 14 height 14
click at [729, 335] on mat-icon at bounding box center [730, 332] width 14 height 14
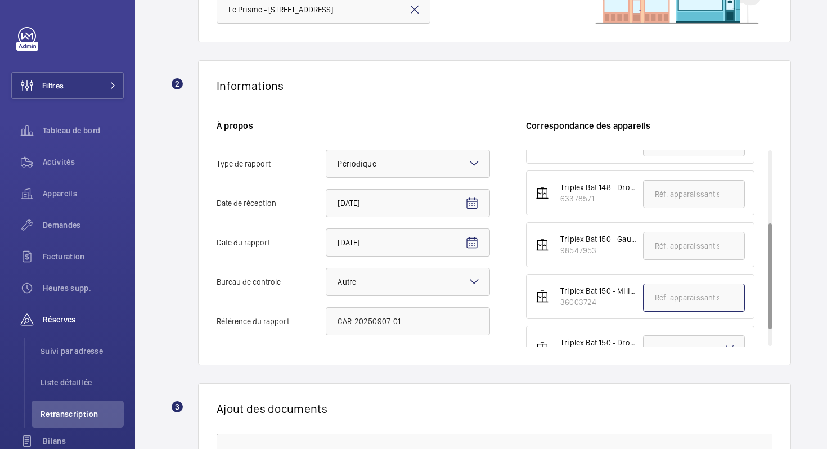
scroll to position [165, 0]
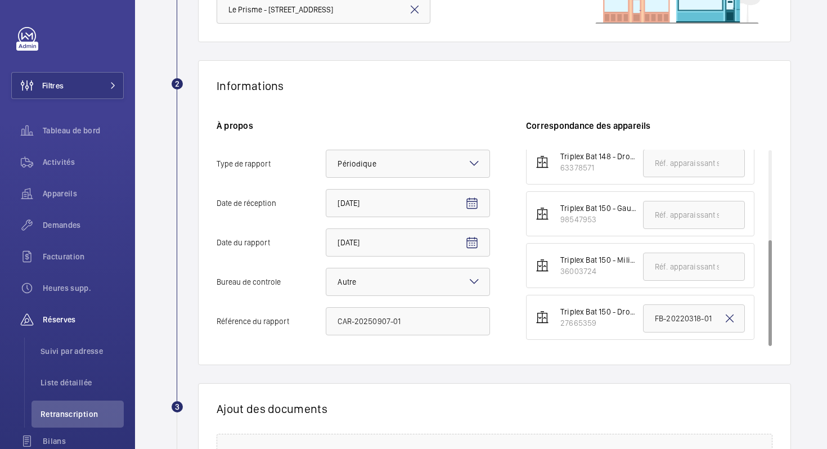
click at [731, 318] on mat-icon at bounding box center [730, 319] width 14 height 14
drag, startPoint x: 598, startPoint y: 271, endPoint x: 558, endPoint y: 275, distance: 39.6
click at [558, 275] on div "Triplex Bat 150 - Milieu 36003724" at bounding box center [592, 265] width 87 height 23
copy div "36003724"
click at [658, 266] on input "text" at bounding box center [694, 267] width 102 height 28
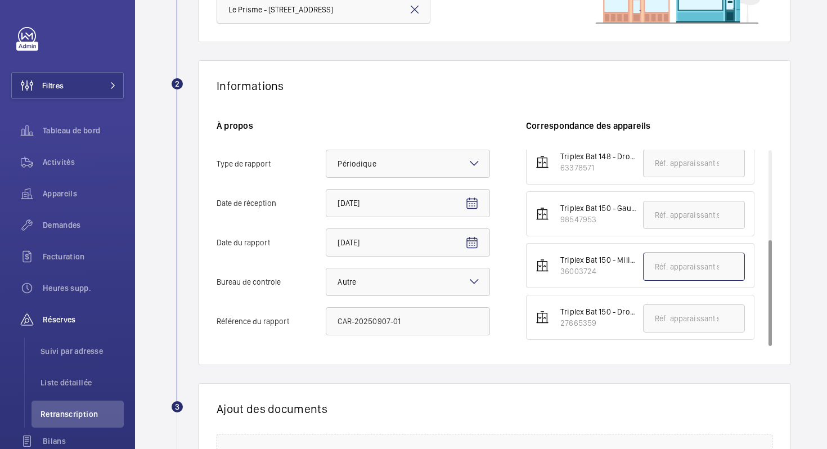
paste input "36003724"
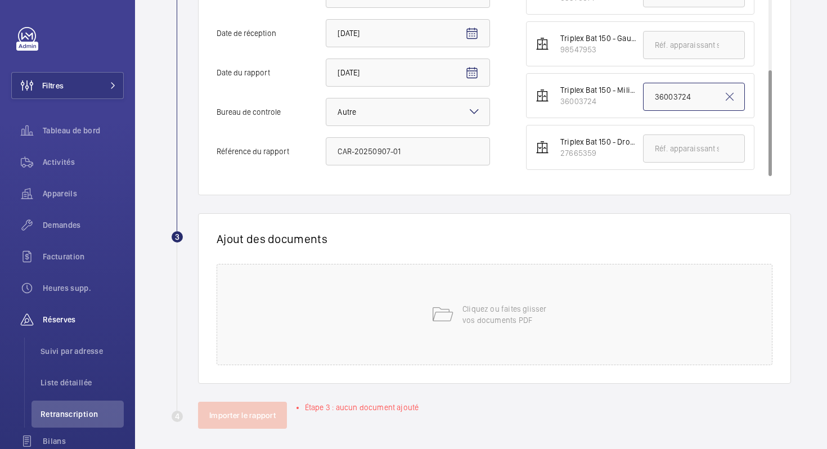
scroll to position [318, 0]
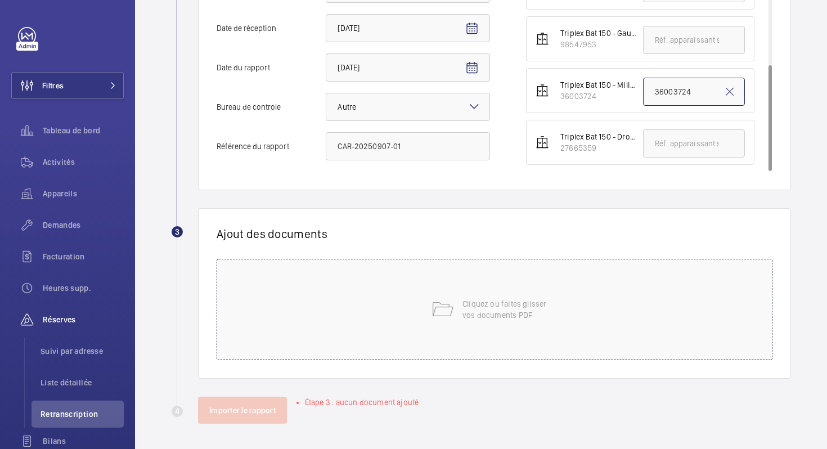
type input "36003724"
click at [562, 334] on div "Cliquez ou faites glisser vos documents PDF" at bounding box center [495, 309] width 556 height 101
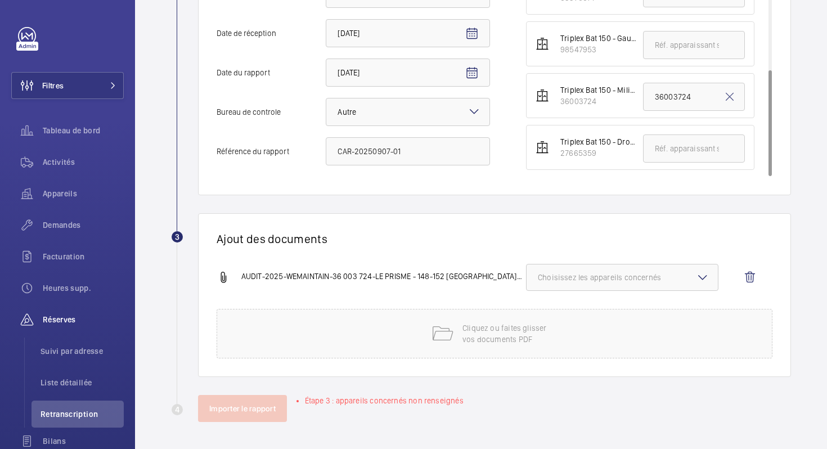
scroll to position [313, 0]
click at [618, 280] on span "Choisissez les appareils concernés" at bounding box center [622, 277] width 169 height 11
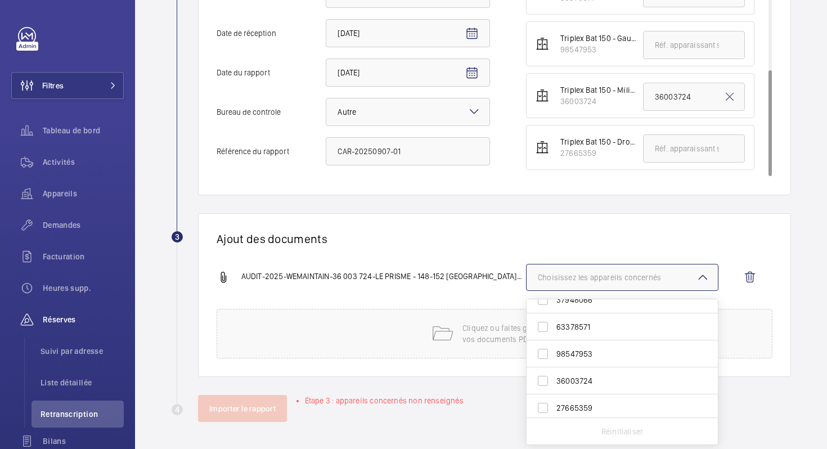
scroll to position [71, 0]
click at [584, 382] on span "36003724" at bounding box center [622, 376] width 133 height 11
click at [554, 382] on input "36003724" at bounding box center [543, 377] width 23 height 23
checkbox input "true"
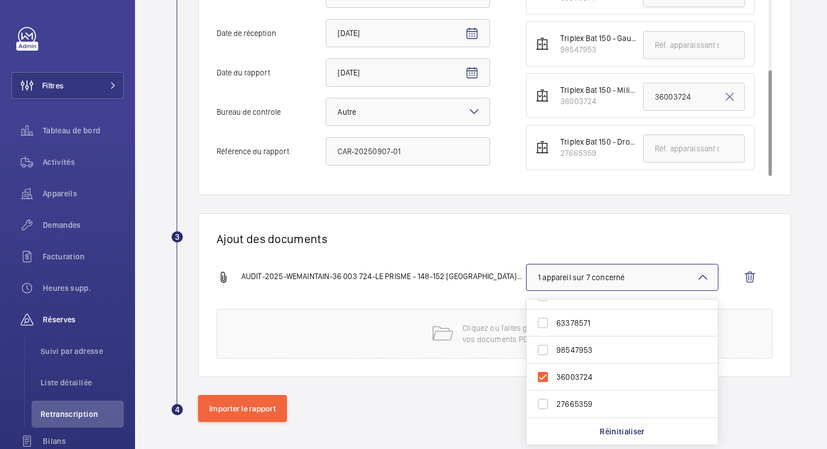
click at [483, 227] on div "Ajout des documents AUDIT-2025-WEMAINTAIN-36 003 724-LE PRISME - 148-152 bd [GE…" at bounding box center [494, 295] width 593 height 164
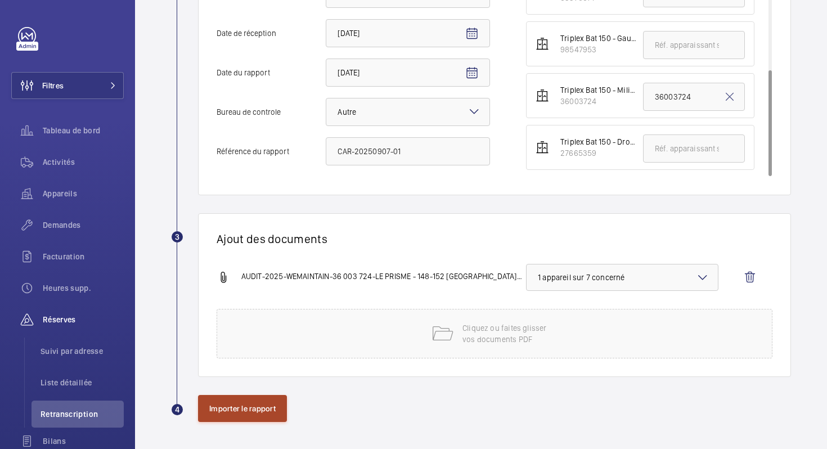
click at [241, 409] on button "Importer le rapport" at bounding box center [242, 408] width 89 height 27
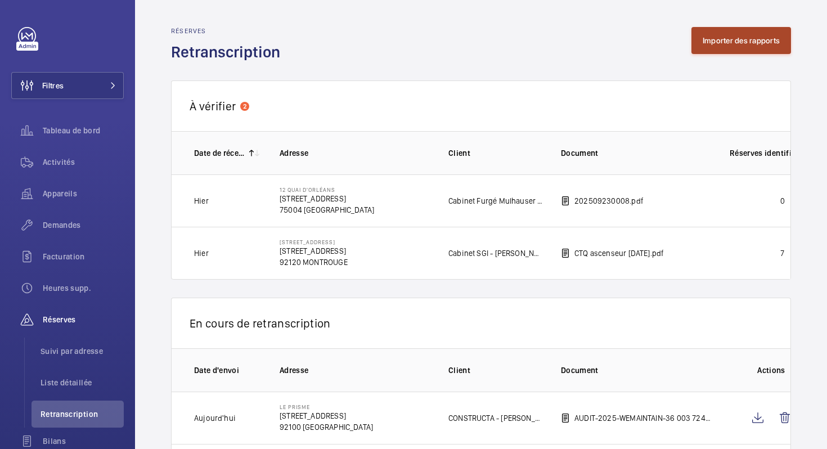
click at [707, 46] on button "Importer des rapports" at bounding box center [742, 40] width 100 height 27
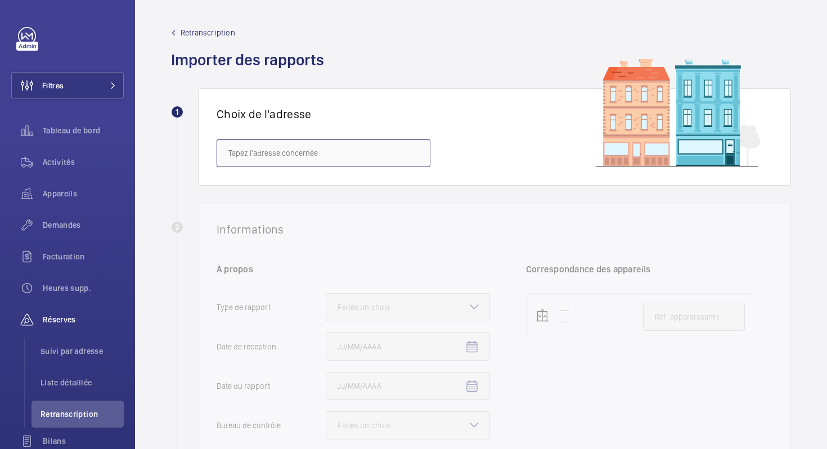
click at [291, 146] on input "text" at bounding box center [324, 153] width 214 height 28
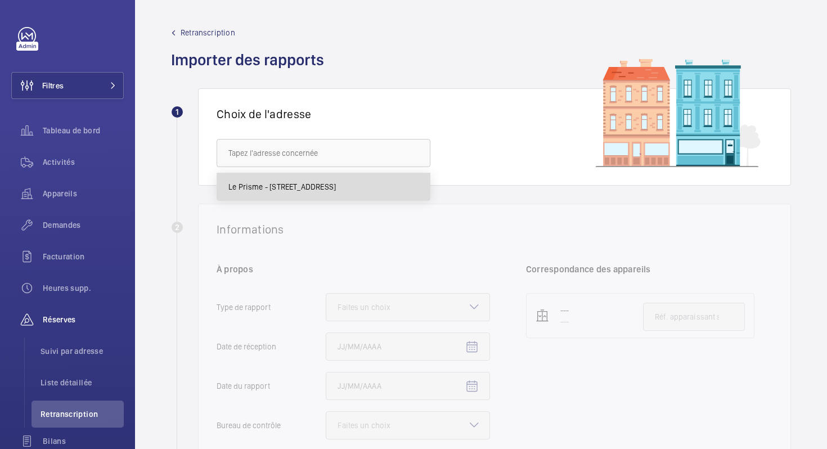
click at [285, 184] on span "Le Prisme - [STREET_ADDRESS]" at bounding box center [281, 186] width 107 height 11
type input "Le Prisme - [STREET_ADDRESS]"
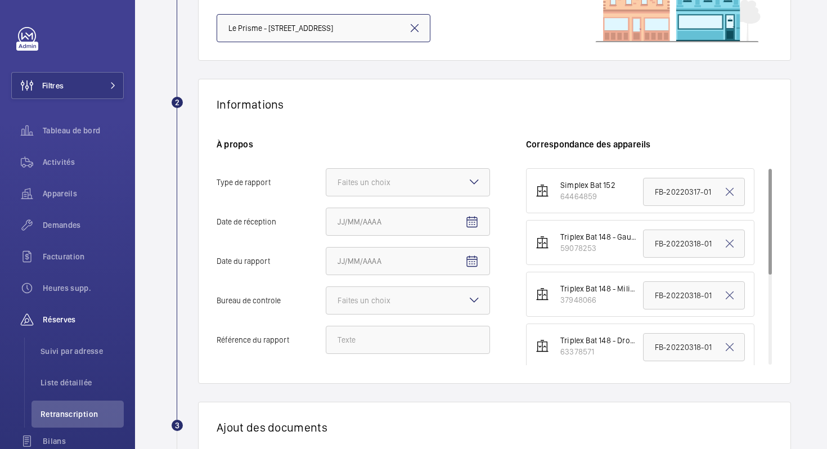
scroll to position [125, 0]
click at [465, 174] on div at bounding box center [407, 181] width 163 height 27
click at [326, 174] on input "Type de rapport Faites un choix" at bounding box center [326, 181] width 0 height 27
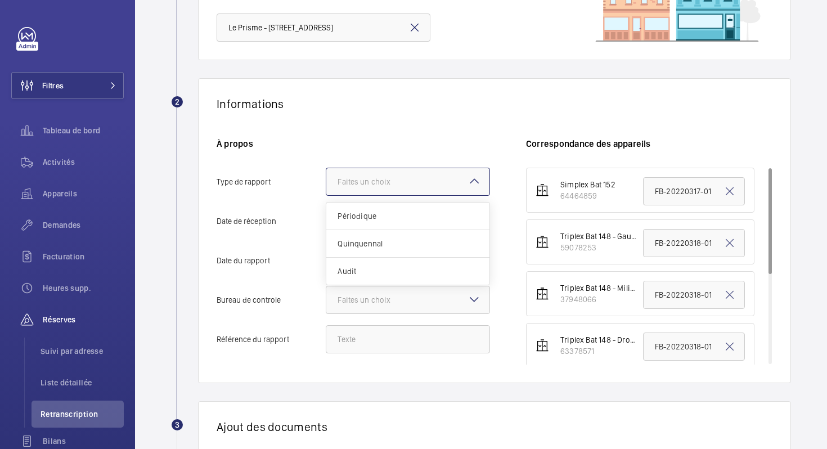
scroll to position [0, 0]
click at [410, 221] on span "Périodique" at bounding box center [408, 215] width 141 height 11
click at [326, 195] on input "Type de rapport Faites un choix Périodique Quinquennal Audit" at bounding box center [326, 181] width 0 height 27
click at [474, 212] on span "Open calendar" at bounding box center [472, 221] width 27 height 27
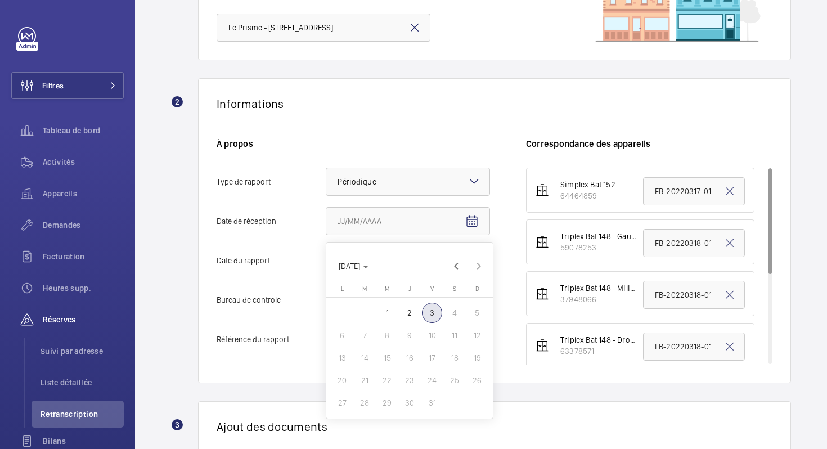
click at [410, 312] on span "2" at bounding box center [410, 313] width 20 height 20
type input "[DATE]"
click at [471, 255] on mat-icon "Open calendar" at bounding box center [472, 261] width 14 height 14
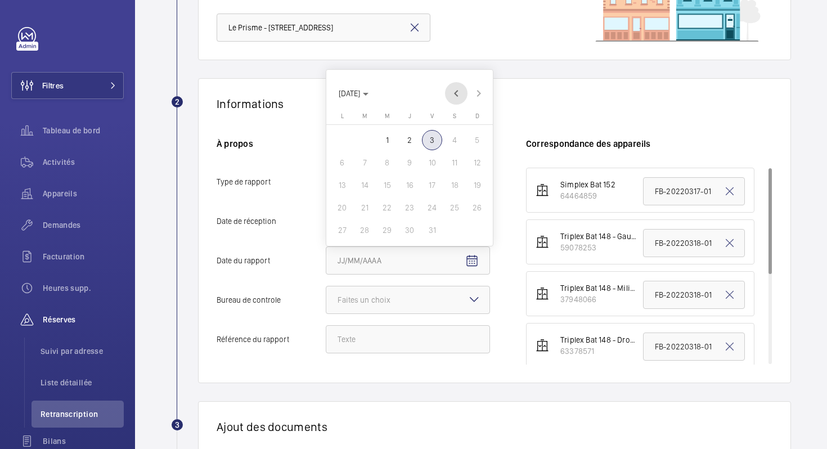
click at [456, 94] on span "Previous month" at bounding box center [456, 93] width 23 height 23
click at [473, 140] on span "7" at bounding box center [477, 140] width 20 height 20
type input "[DATE]"
click at [473, 302] on mat-icon at bounding box center [475, 300] width 14 height 14
click at [326, 302] on input "Bureau de controle Faites un choix" at bounding box center [326, 299] width 0 height 27
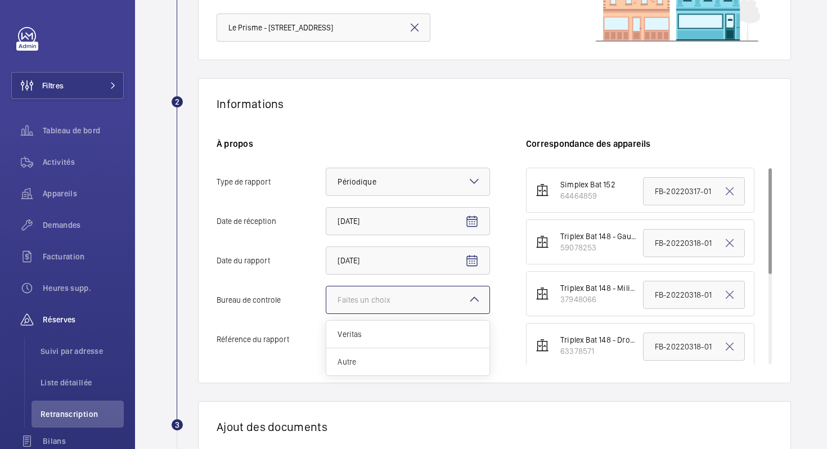
click at [424, 361] on span "Autre" at bounding box center [408, 361] width 141 height 11
click at [326, 313] on input "Bureau de controle Faites un choix Veritas Autre" at bounding box center [326, 299] width 0 height 27
click at [420, 349] on input "Référence du rapport" at bounding box center [408, 339] width 164 height 28
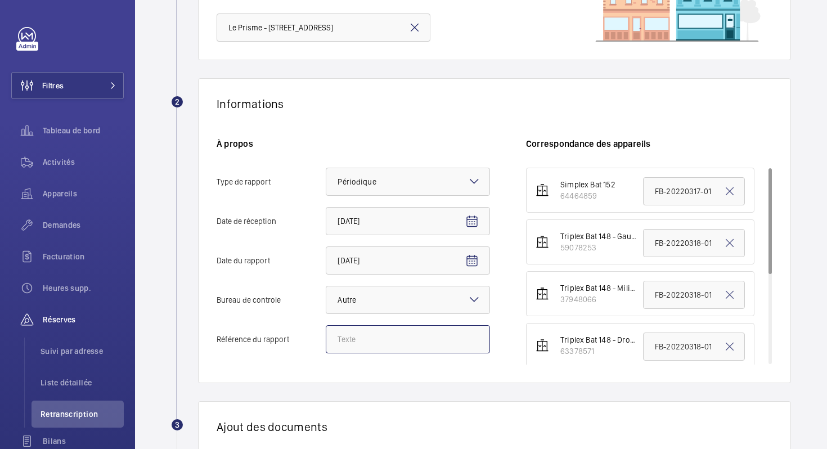
paste input "36003724"
type input "36003724"
drag, startPoint x: 394, startPoint y: 340, endPoint x: 322, endPoint y: 338, distance: 72.1
click at [322, 338] on label "Référence du rapport 36003724" at bounding box center [353, 339] width 273 height 28
paste input "CAR-20250907-01"
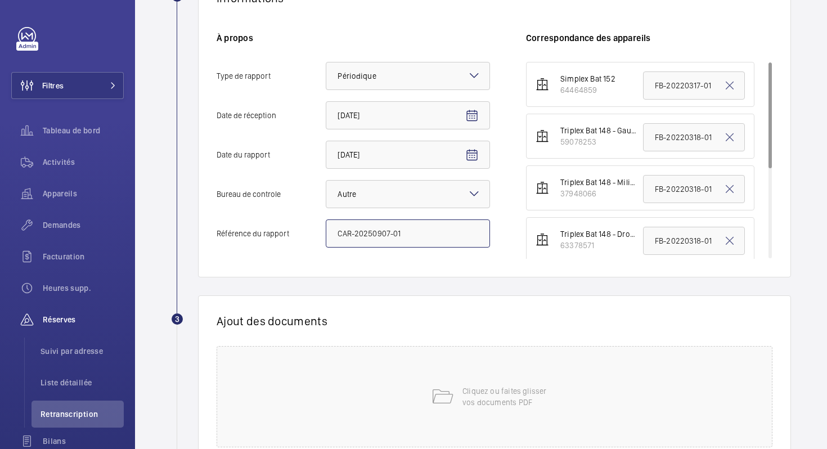
scroll to position [232, 0]
type input "CAR-20250907-01"
click at [729, 241] on mat-icon at bounding box center [730, 241] width 14 height 14
click at [729, 191] on mat-icon at bounding box center [730, 189] width 14 height 14
click at [730, 140] on mat-icon at bounding box center [730, 137] width 14 height 14
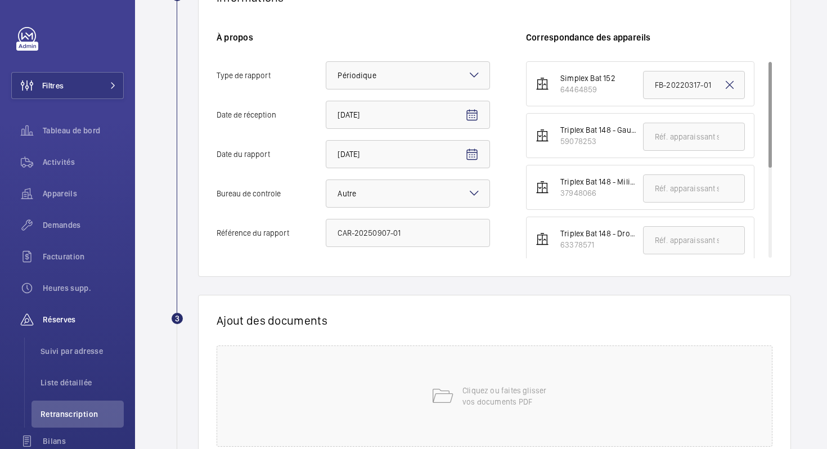
click at [732, 83] on mat-icon at bounding box center [730, 85] width 14 height 14
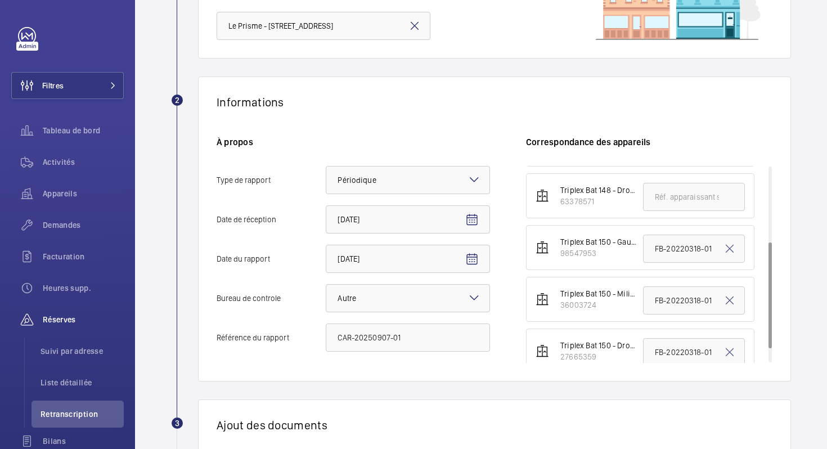
scroll to position [152, 0]
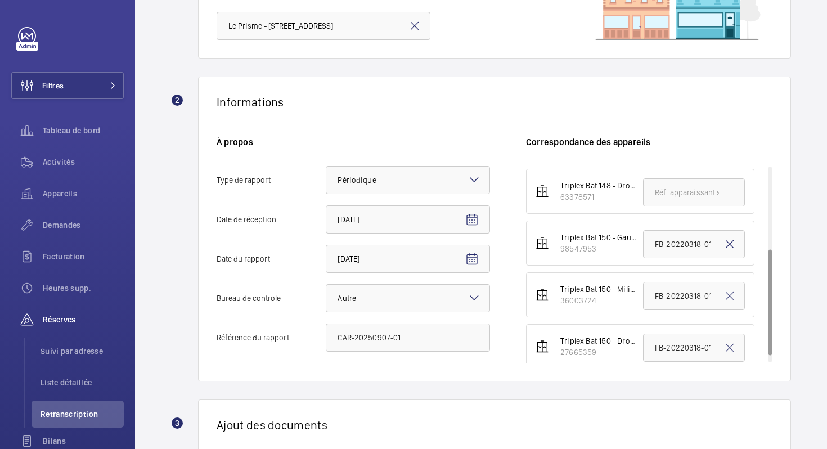
click at [732, 243] on mat-icon at bounding box center [730, 244] width 14 height 14
click at [727, 295] on mat-icon at bounding box center [730, 296] width 14 height 14
click at [731, 345] on mat-icon at bounding box center [730, 348] width 14 height 14
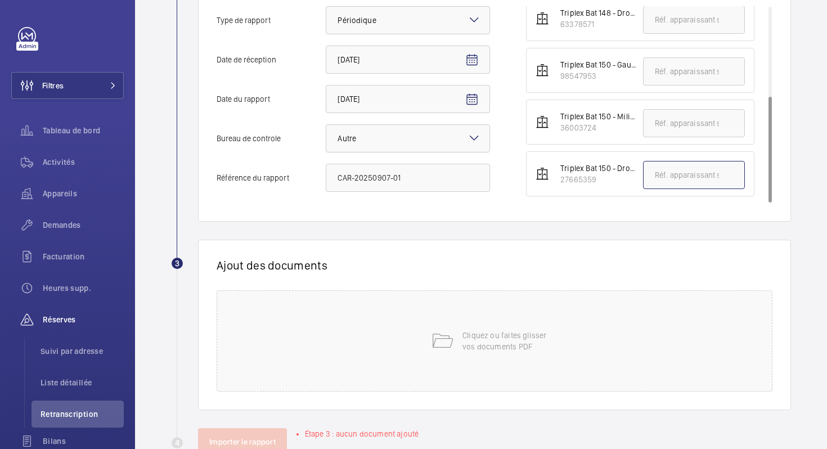
scroll to position [291, 0]
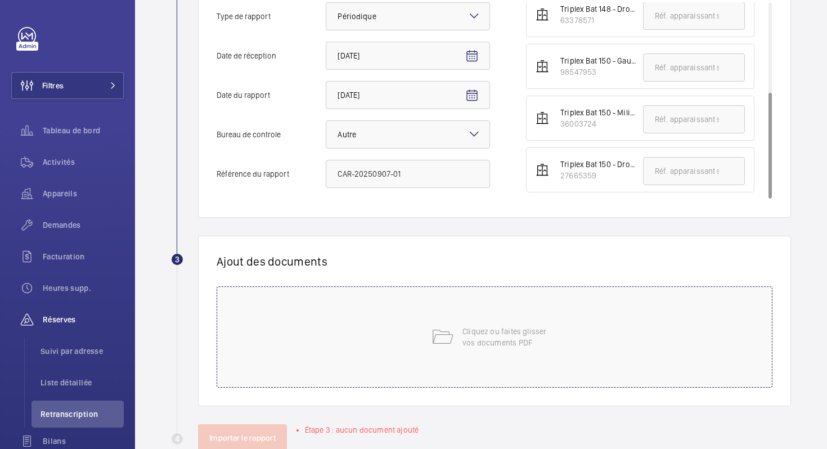
click at [496, 327] on p "Cliquez ou faites glisser vos documents PDF" at bounding box center [511, 337] width 96 height 23
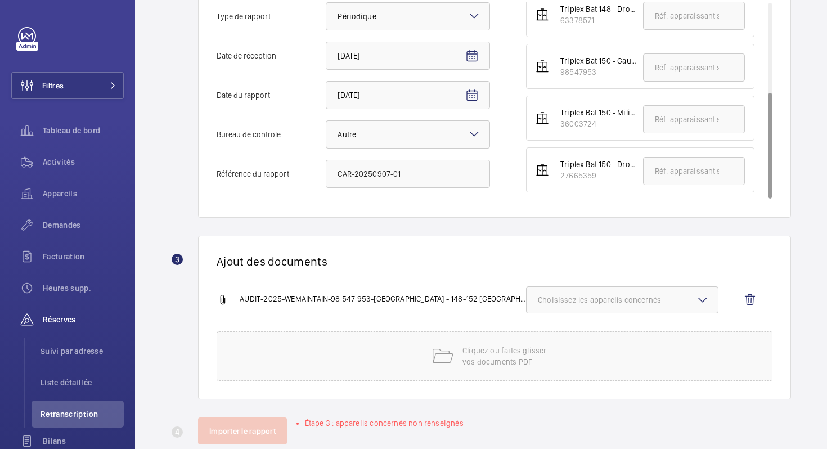
click at [601, 311] on button "Choisissez les appareils concernés" at bounding box center [622, 299] width 192 height 27
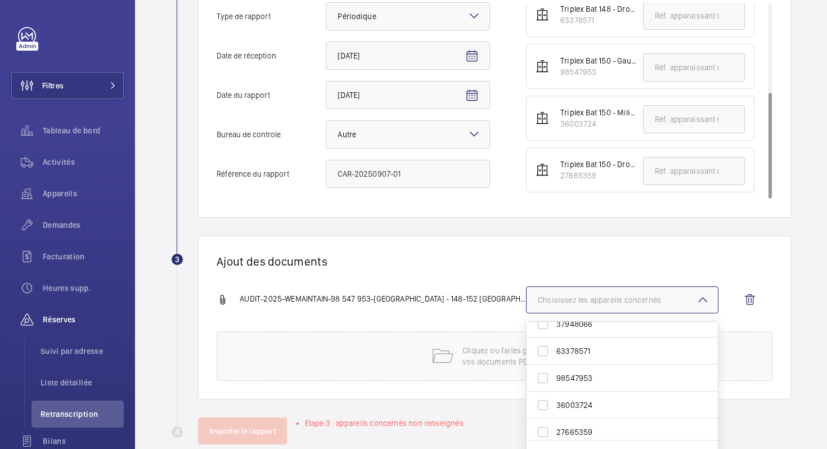
scroll to position [71, 0]
click at [590, 372] on span "98547953" at bounding box center [622, 372] width 133 height 11
click at [554, 372] on input "98547953" at bounding box center [543, 372] width 23 height 23
checkbox input "true"
click at [455, 255] on h1 "Ajout des documents" at bounding box center [495, 261] width 556 height 14
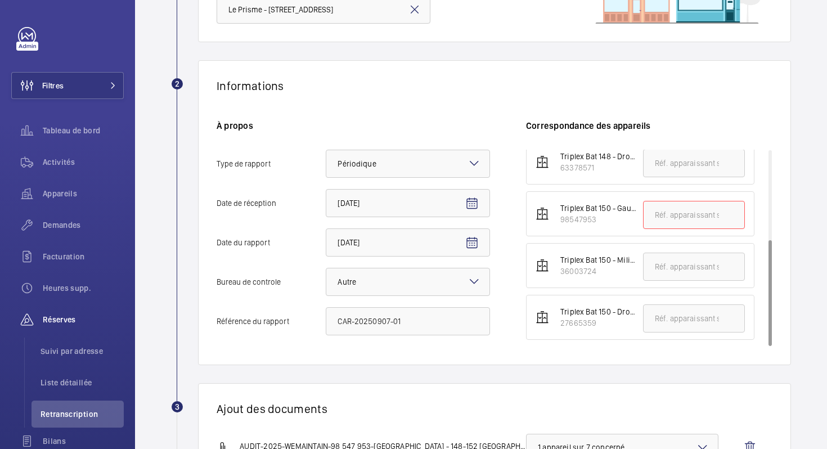
scroll to position [140, 0]
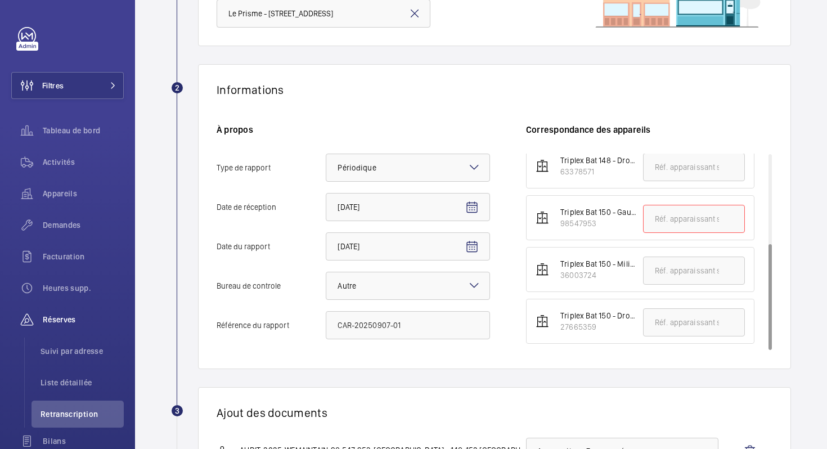
drag, startPoint x: 597, startPoint y: 227, endPoint x: 559, endPoint y: 227, distance: 38.3
click at [559, 227] on div "Triplex Bat 150 - Gauche 98547953" at bounding box center [592, 218] width 87 height 23
copy div "98547953"
click at [667, 219] on input "text" at bounding box center [694, 219] width 102 height 28
paste input "98547953"
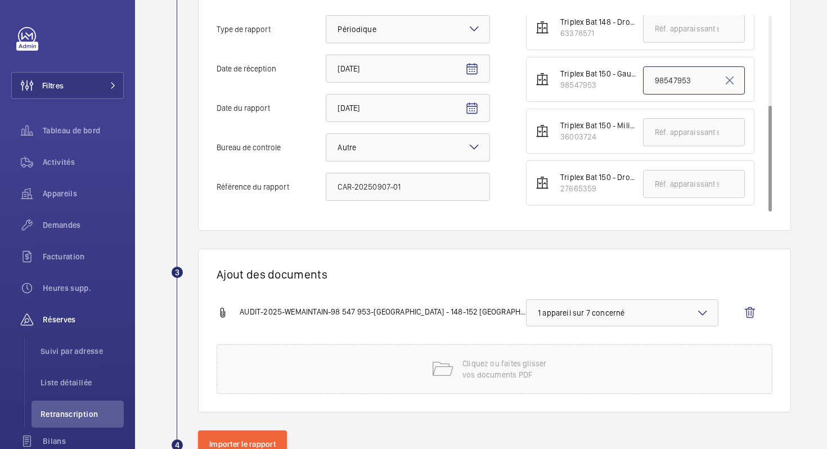
scroll to position [313, 0]
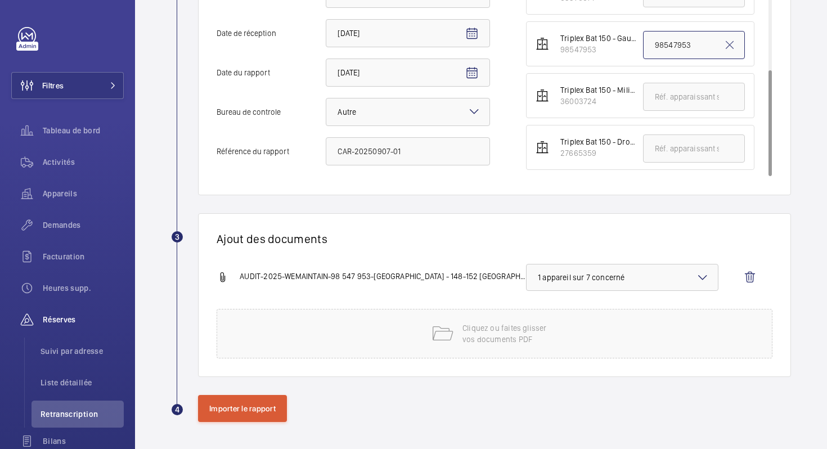
type input "98547953"
click at [251, 406] on button "Importer le rapport" at bounding box center [242, 408] width 89 height 27
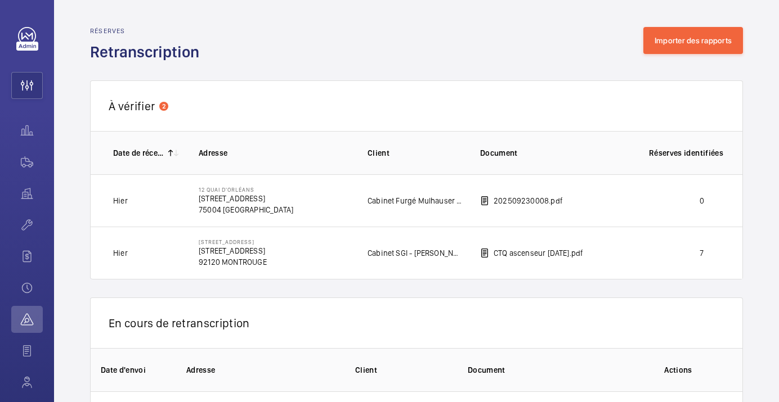
scroll to position [0, 11]
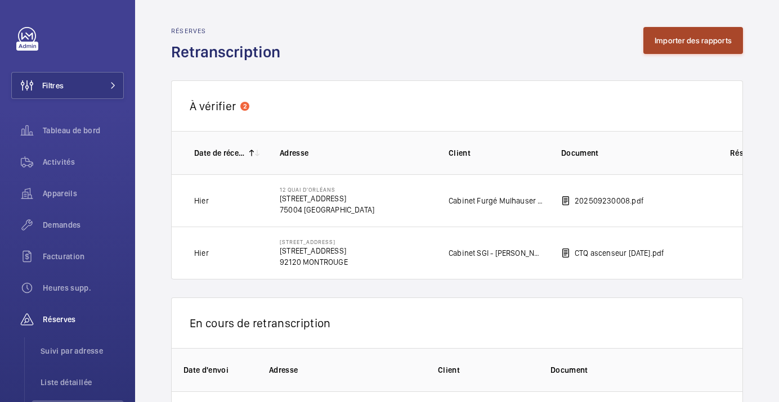
click at [663, 46] on button "Importer des rapports" at bounding box center [693, 40] width 100 height 27
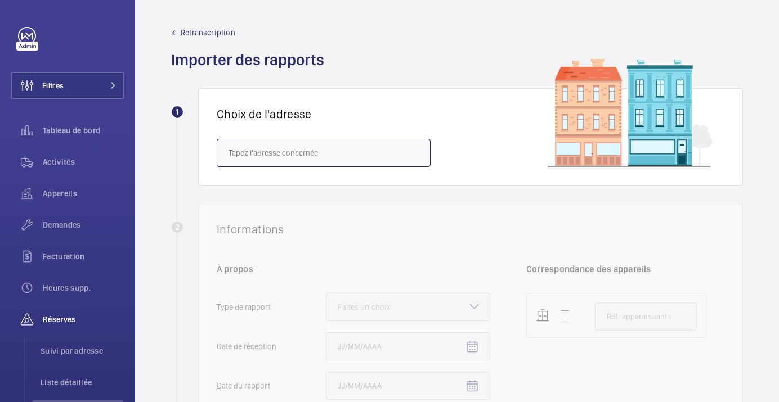
click at [340, 153] on input "text" at bounding box center [324, 153] width 214 height 28
click at [324, 191] on span "Le Prisme - [STREET_ADDRESS]" at bounding box center [281, 186] width 107 height 11
type input "Le Prisme - [STREET_ADDRESS]"
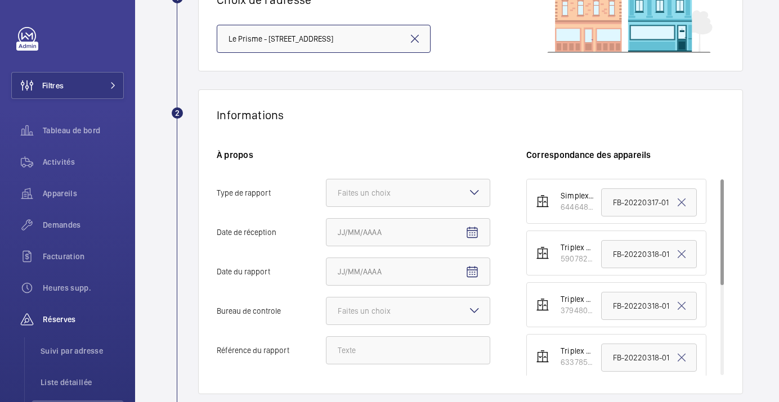
scroll to position [119, 0]
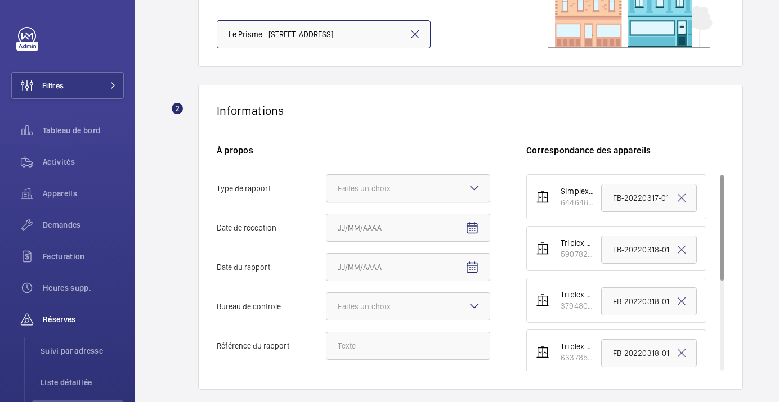
click at [434, 185] on div at bounding box center [407, 188] width 163 height 27
click at [326, 185] on input "Type de rapport Faites un choix" at bounding box center [326, 188] width 0 height 27
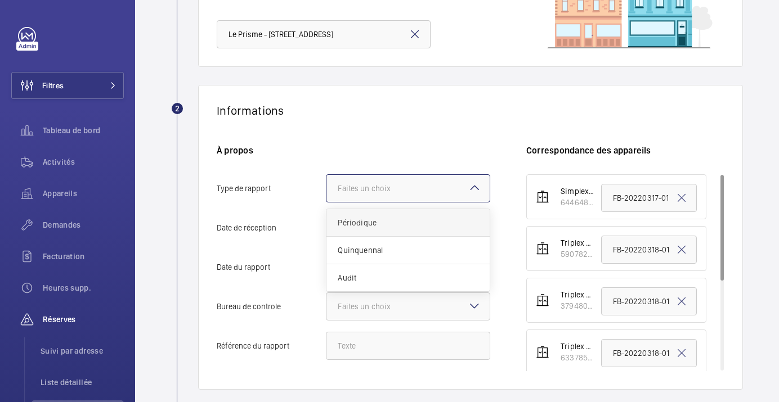
click at [408, 224] on span "Périodique" at bounding box center [408, 222] width 141 height 11
click at [326, 202] on input "Type de rapport Faites un choix Périodique Quinquennal Audit" at bounding box center [326, 188] width 0 height 27
click at [474, 228] on mat-icon "Open calendar" at bounding box center [472, 229] width 14 height 14
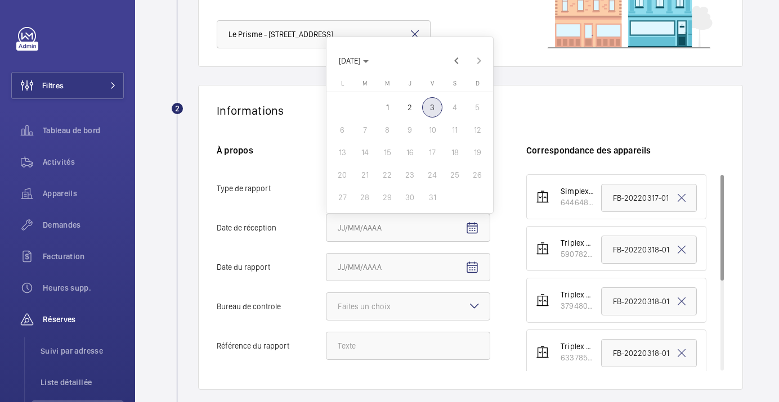
click at [408, 107] on span "2" at bounding box center [410, 107] width 20 height 20
type input "[DATE]"
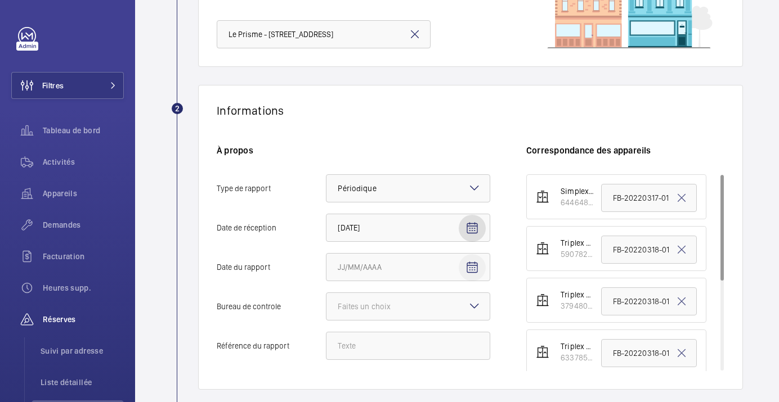
click at [465, 267] on mat-icon "Open calendar" at bounding box center [472, 268] width 14 height 14
click at [455, 106] on span "Previous month" at bounding box center [456, 100] width 23 height 23
click at [475, 144] on span "7" at bounding box center [477, 147] width 20 height 20
type input "[DATE]"
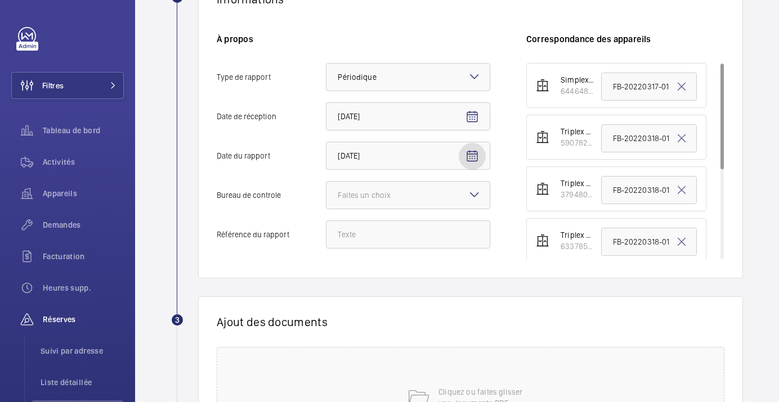
scroll to position [231, 0]
click at [469, 192] on mat-icon at bounding box center [475, 194] width 14 height 14
click at [326, 192] on input "Bureau de controle Faites un choix Veritas Autre" at bounding box center [326, 194] width 0 height 27
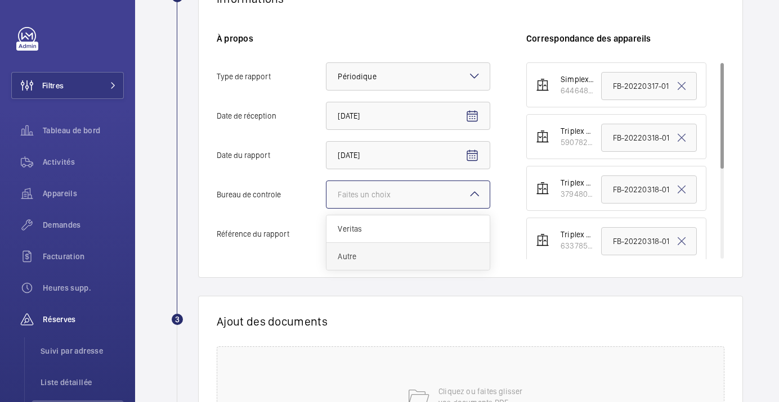
click at [441, 253] on span "Autre" at bounding box center [408, 256] width 141 height 11
click at [326, 208] on input "Bureau de controle Faites un choix Veritas Autre" at bounding box center [326, 194] width 0 height 27
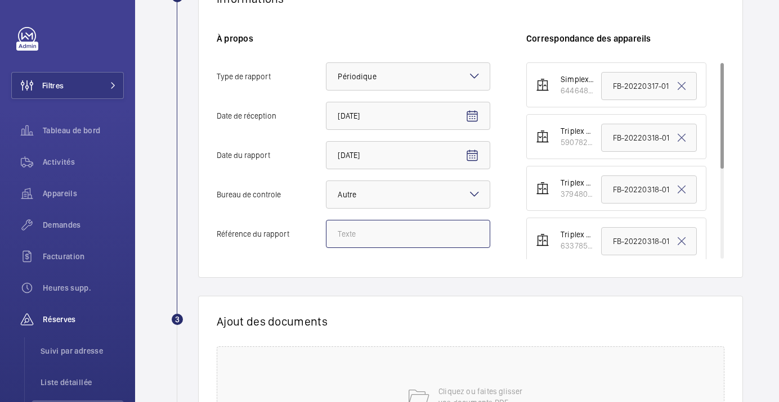
click at [436, 233] on input "Référence du rapport" at bounding box center [408, 234] width 164 height 28
paste input "CAR-20250907-01"
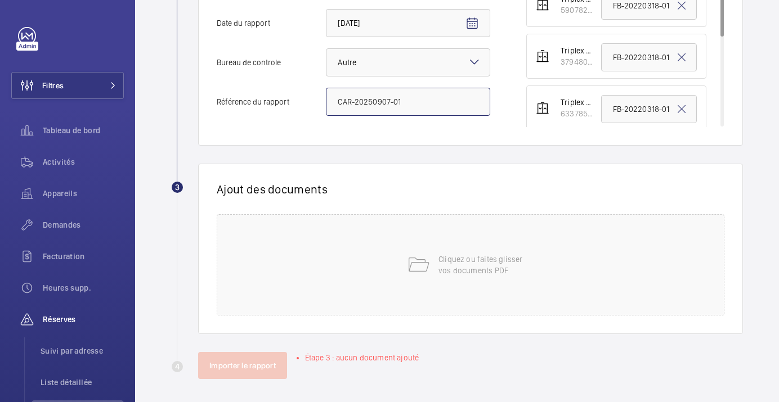
scroll to position [367, 0]
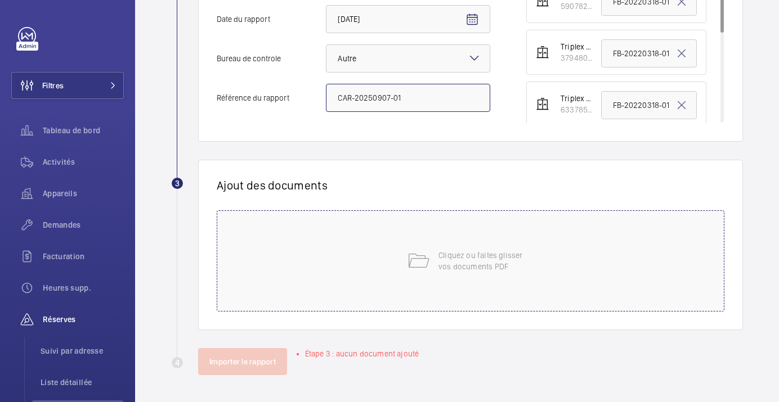
type input "CAR-20250907-01"
click at [440, 266] on p "Cliquez ou faites glisser vos documents PDF" at bounding box center [486, 261] width 96 height 23
click at [448, 263] on p "Cliquez ou faites glisser vos documents PDF" at bounding box center [486, 261] width 96 height 23
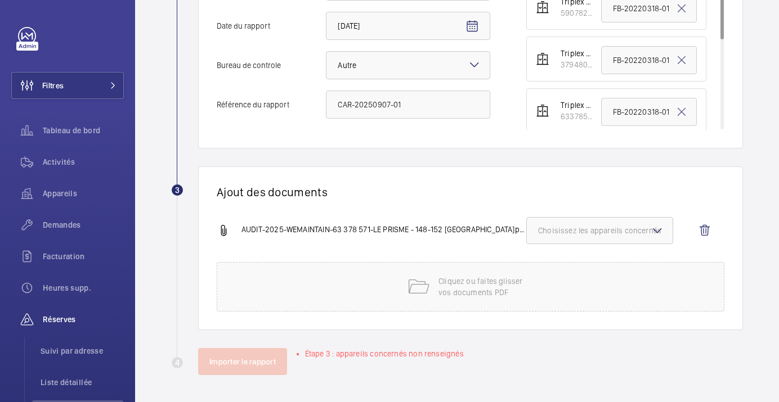
click at [573, 230] on span "Choisissez les appareils concernés" at bounding box center [599, 230] width 123 height 11
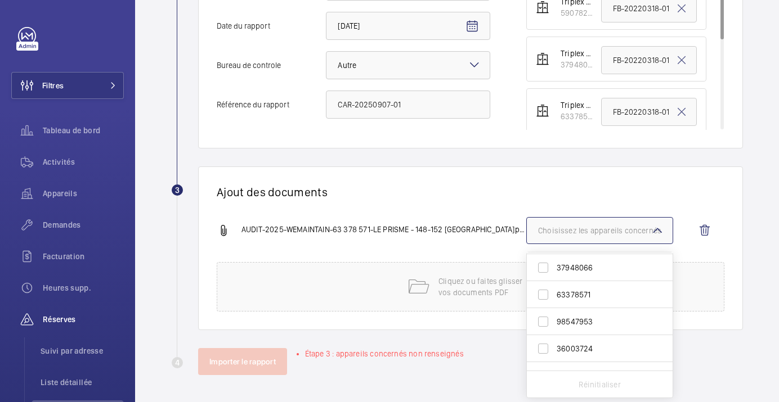
scroll to position [53, 0]
click at [565, 298] on span "63378571" at bounding box center [600, 294] width 88 height 11
click at [554, 298] on input "63378571" at bounding box center [543, 294] width 23 height 23
checkbox input "true"
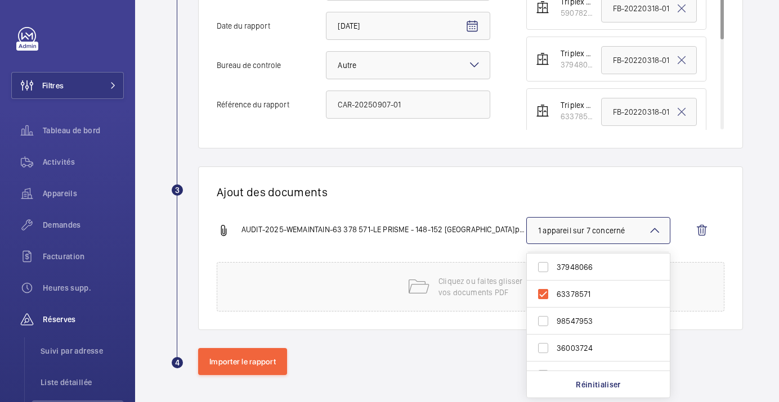
click at [466, 187] on h1 "Ajout des documents" at bounding box center [471, 192] width 508 height 14
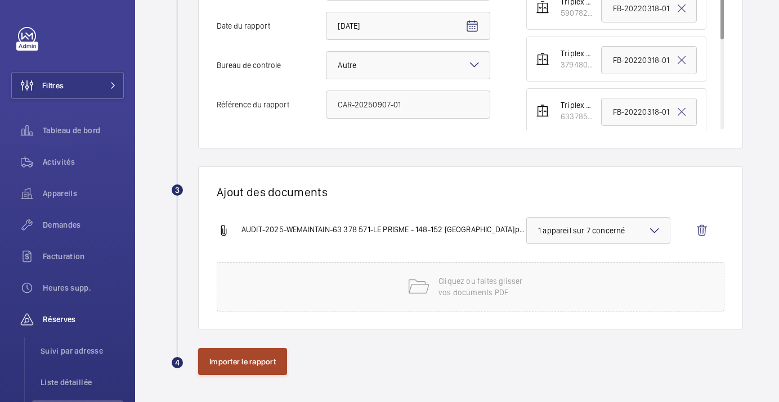
click at [239, 352] on button "Importer le rapport" at bounding box center [242, 361] width 89 height 27
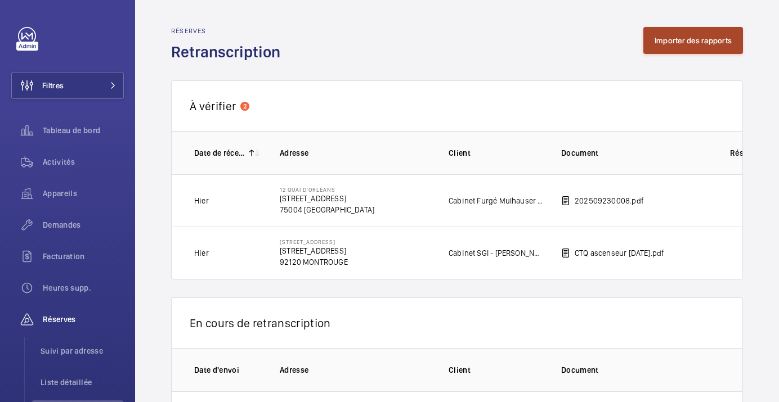
click at [688, 43] on button "Importer des rapports" at bounding box center [693, 40] width 100 height 27
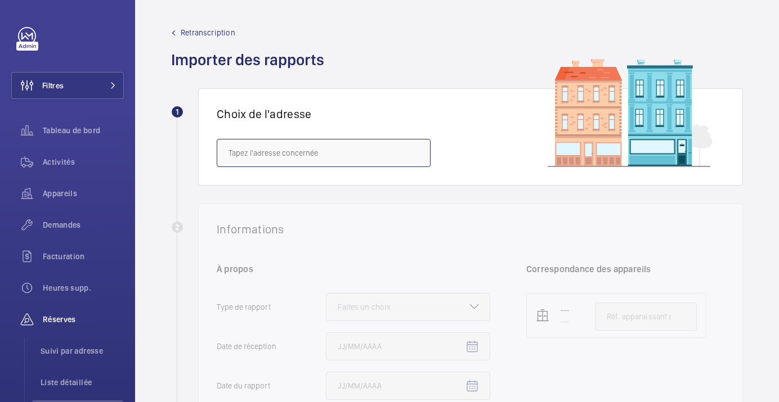
click at [306, 143] on input "text" at bounding box center [324, 153] width 214 height 28
paste input "[STREET_ADDRESS]"
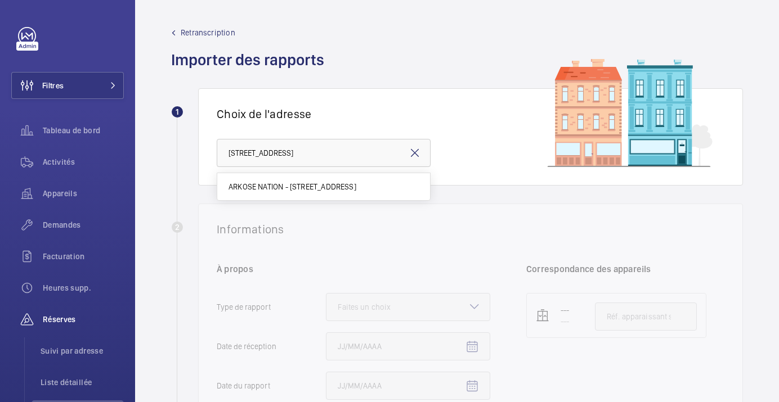
click at [296, 190] on span "ARKOSE NATION - [STREET_ADDRESS]" at bounding box center [292, 186] width 128 height 11
type input "ARKOSE NATION - [STREET_ADDRESS]"
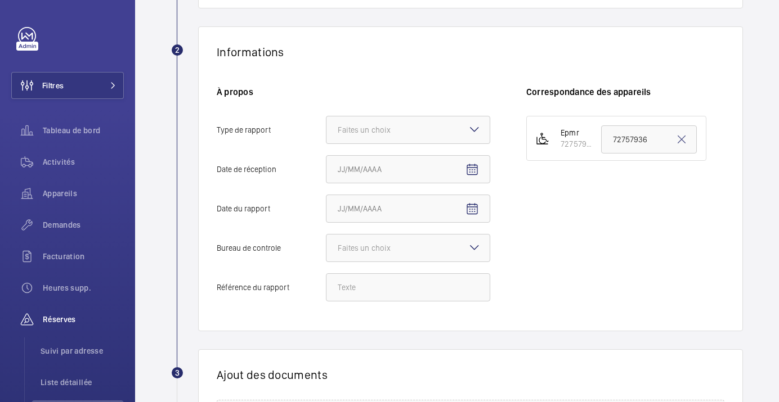
scroll to position [181, 0]
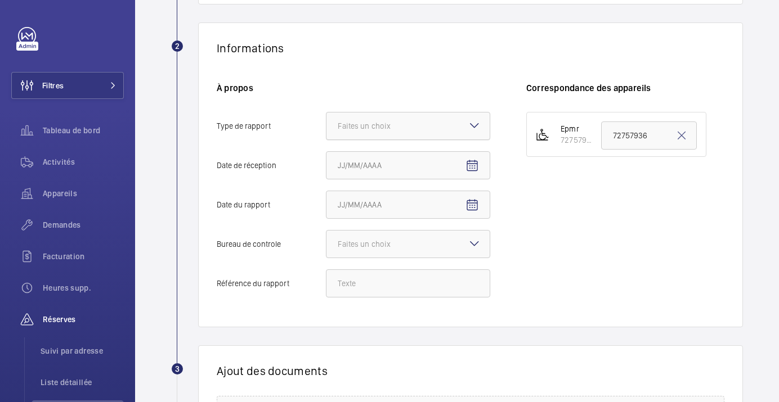
click at [430, 118] on div at bounding box center [407, 126] width 163 height 27
click at [326, 118] on input "Type de rapport Faites un choix" at bounding box center [326, 126] width 0 height 27
click at [399, 162] on span "Périodique" at bounding box center [408, 160] width 141 height 11
click at [326, 140] on input "Type de rapport Faites un choix Périodique Quinquennal Audit" at bounding box center [326, 126] width 0 height 27
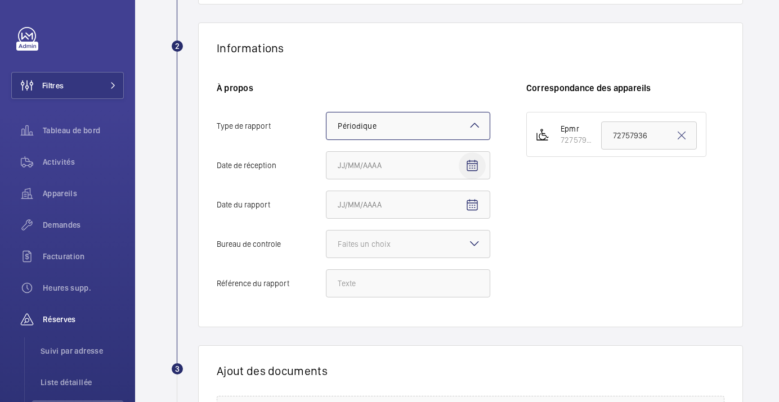
click at [468, 165] on mat-icon "Open calendar" at bounding box center [472, 166] width 14 height 14
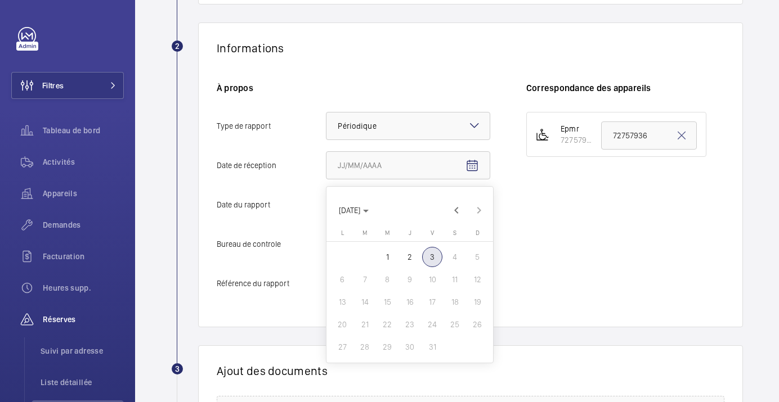
click at [415, 260] on span "2" at bounding box center [410, 257] width 20 height 20
type input "[DATE]"
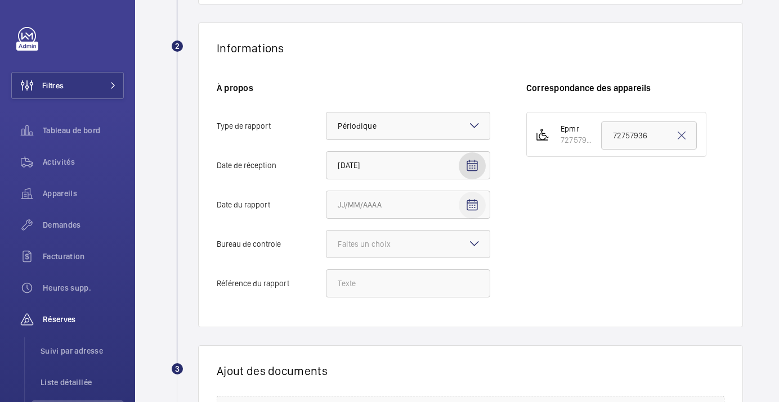
click at [472, 210] on mat-icon "Open calendar" at bounding box center [472, 206] width 14 height 14
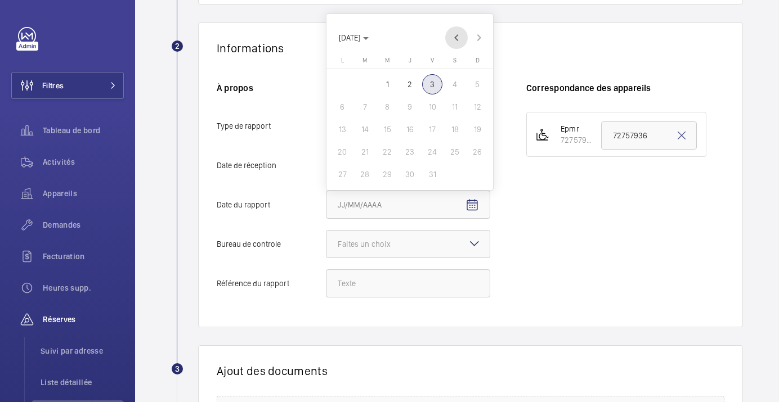
click at [456, 39] on span "Previous month" at bounding box center [456, 37] width 23 height 23
click at [407, 155] on span "25" at bounding box center [410, 152] width 20 height 20
type input "[DATE]"
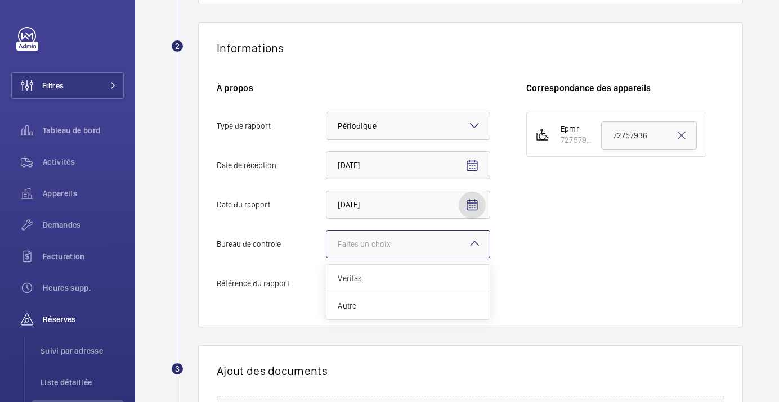
click at [433, 241] on div at bounding box center [407, 244] width 163 height 27
click at [326, 241] on input "Bureau de controle Faites un choix Veritas Autre" at bounding box center [326, 244] width 0 height 27
click at [405, 307] on span "Autre" at bounding box center [408, 305] width 141 height 11
click at [326, 258] on input "Bureau de controle Faites un choix Veritas Autre" at bounding box center [326, 244] width 0 height 27
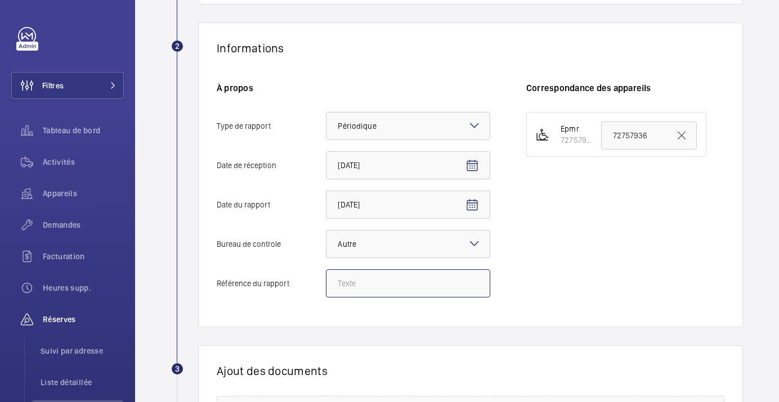
click at [351, 286] on input "Référence du rapport" at bounding box center [408, 284] width 164 height 28
paste input "A05X200J/149"
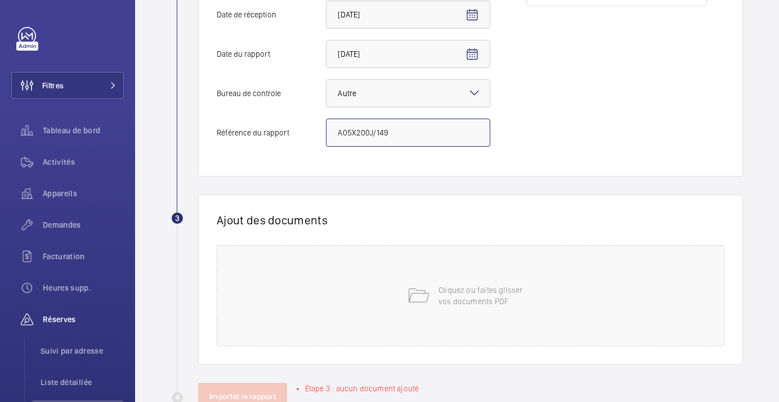
scroll to position [343, 0]
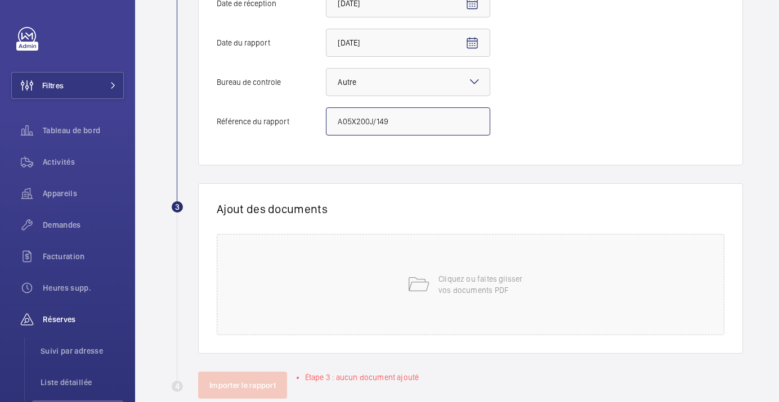
type input "A05X200J/149"
click at [351, 286] on div "Cliquez ou faites glisser vos documents PDF" at bounding box center [471, 284] width 508 height 101
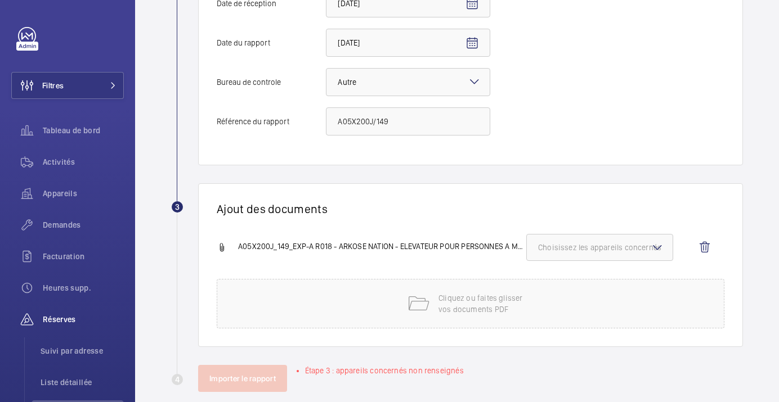
click at [590, 245] on span "Choisissez les appareils concernés" at bounding box center [599, 247] width 123 height 11
click at [557, 280] on span "72757936" at bounding box center [600, 282] width 88 height 11
click at [554, 280] on input "72757936" at bounding box center [543, 283] width 23 height 23
checkbox input "true"
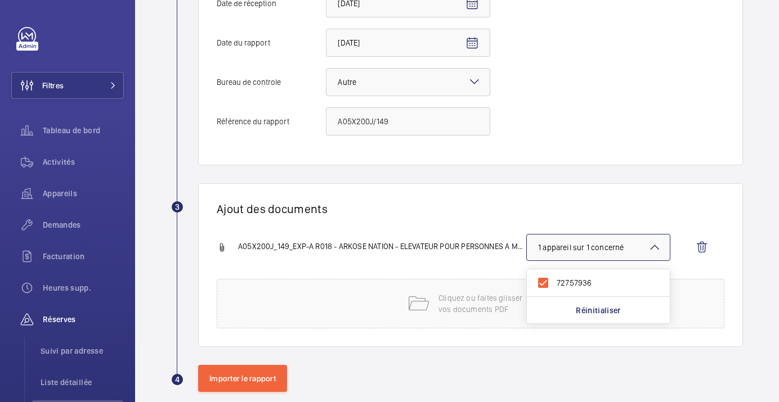
click at [521, 213] on h1 "Ajout des documents" at bounding box center [471, 209] width 508 height 14
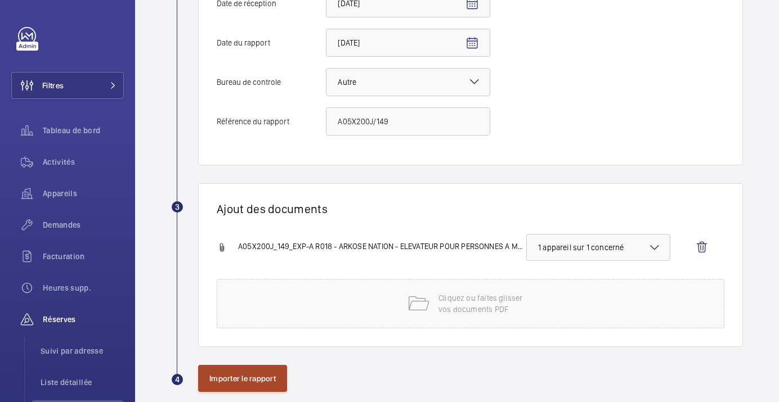
click at [254, 386] on button "Importer le rapport" at bounding box center [242, 378] width 89 height 27
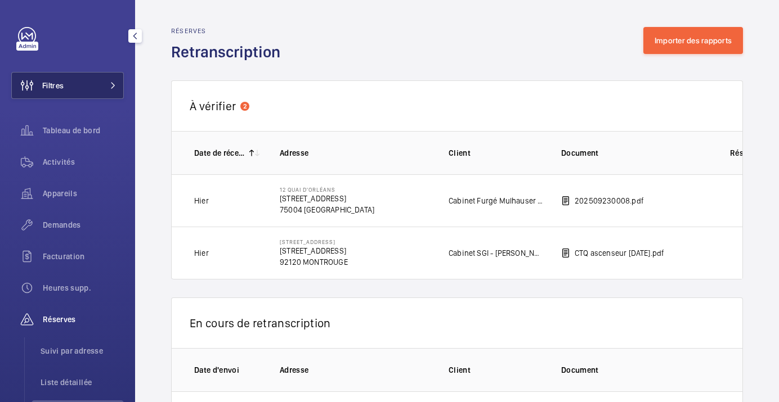
click at [87, 89] on button "Filtres" at bounding box center [67, 85] width 113 height 27
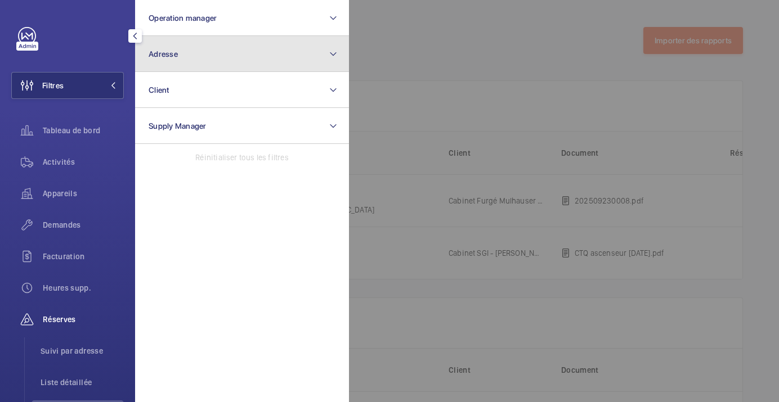
click at [189, 54] on button "Adresse" at bounding box center [242, 54] width 214 height 36
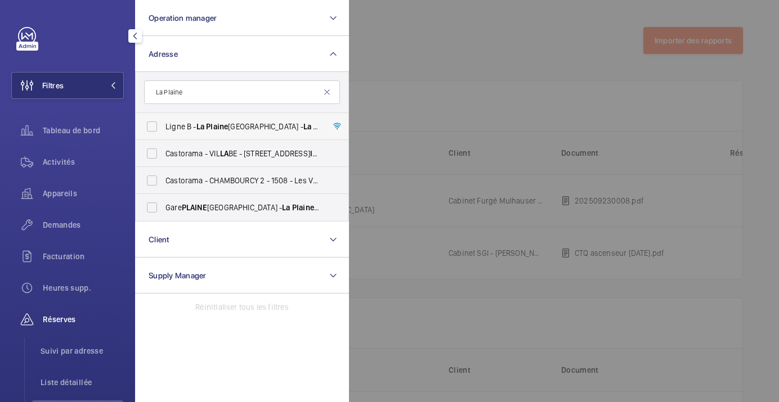
type input "La Plaine"
click at [194, 130] on span "Ligne B - [GEOGRAPHIC_DATA] [GEOGRAPHIC_DATA] – [GEOGRAPHIC_DATA], [GEOGRAPHIC_…" at bounding box center [242, 126] width 155 height 11
click at [163, 130] on input "Ligne B - [GEOGRAPHIC_DATA] [GEOGRAPHIC_DATA] – [GEOGRAPHIC_DATA], [GEOGRAPHIC_…" at bounding box center [152, 126] width 23 height 23
checkbox input "true"
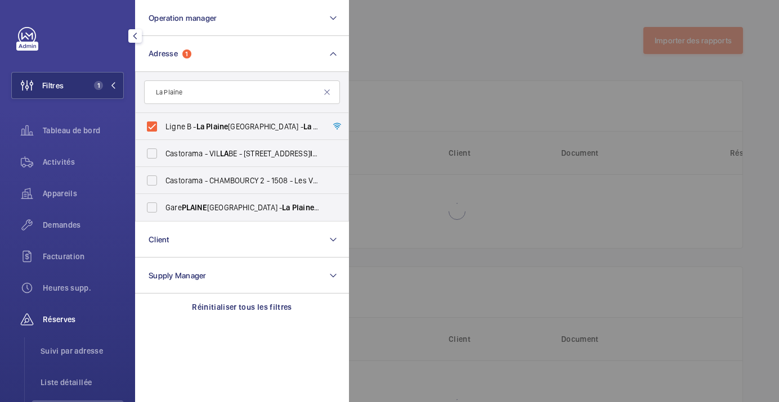
click at [442, 56] on div at bounding box center [738, 201] width 779 height 402
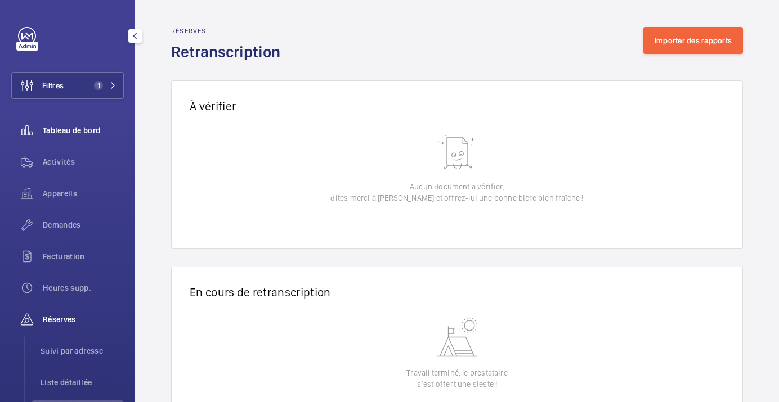
click at [74, 120] on div "Tableau de bord" at bounding box center [67, 130] width 113 height 27
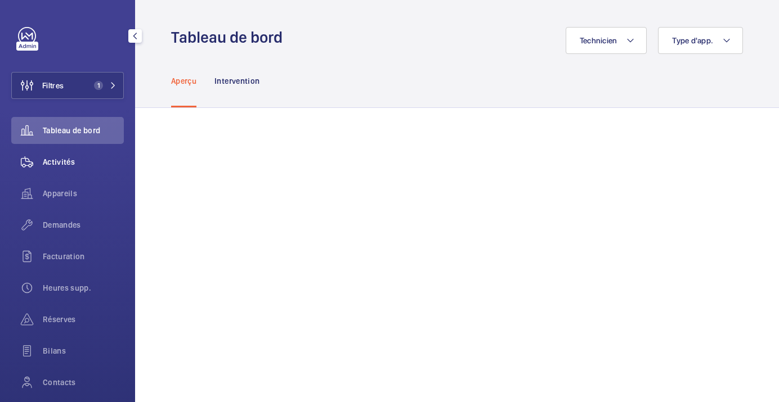
click at [78, 165] on span "Activités" at bounding box center [83, 161] width 81 height 11
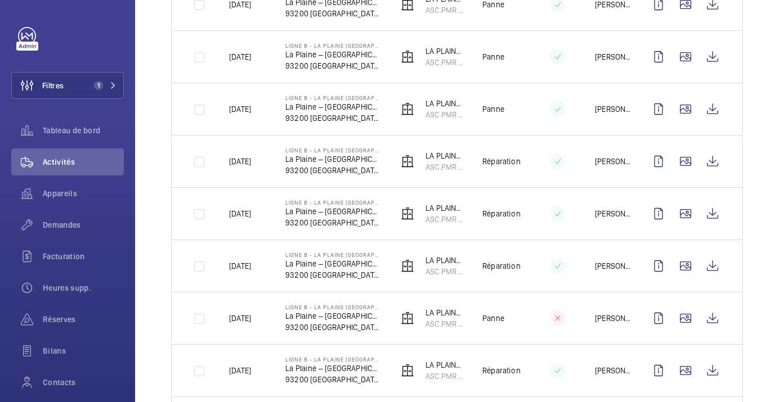
scroll to position [400, 0]
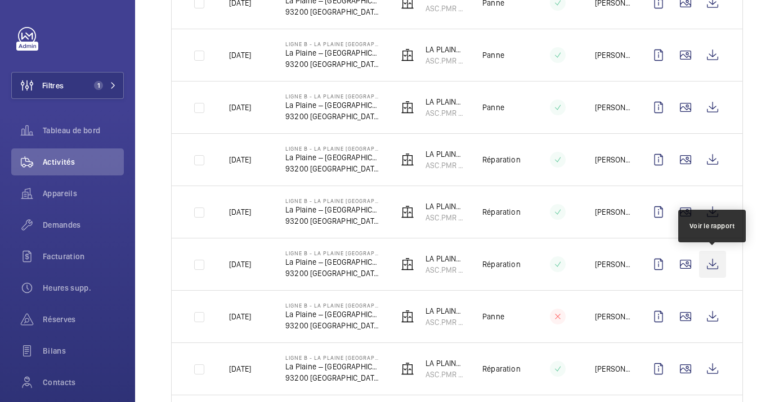
click at [713, 262] on wm-front-icon-button at bounding box center [712, 264] width 27 height 27
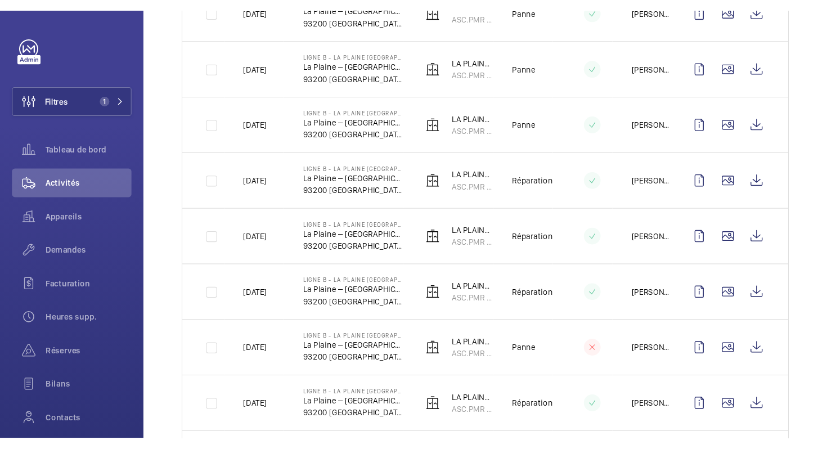
scroll to position [0, 0]
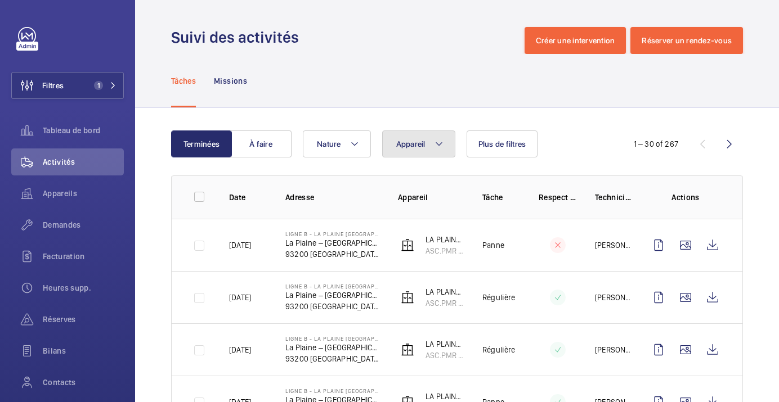
click at [428, 147] on button "Appareil" at bounding box center [418, 144] width 73 height 27
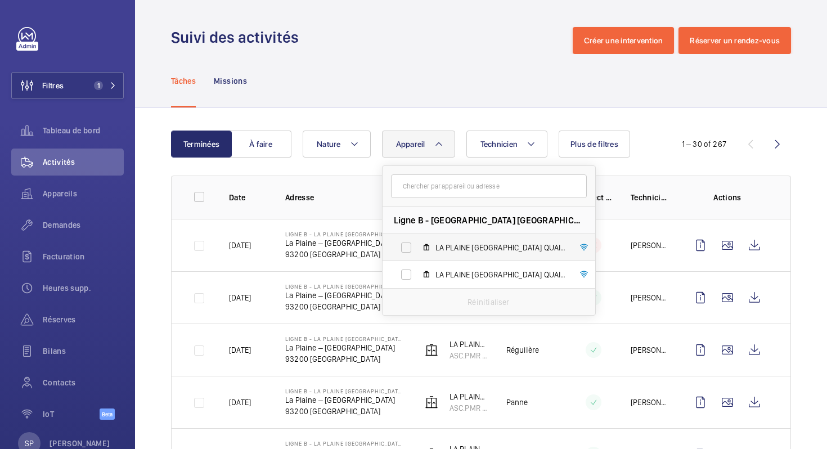
click at [454, 251] on span "LA PLAINE [GEOGRAPHIC_DATA] QUAI 2 VOIE 2/2B, ASC.PMR 2009" at bounding box center [501, 247] width 131 height 11
click at [418, 251] on input "LA PLAINE [GEOGRAPHIC_DATA] QUAI 2 VOIE 2/2B, ASC.PMR 2009" at bounding box center [406, 247] width 23 height 23
click at [401, 246] on input "LA PLAINE [GEOGRAPHIC_DATA] QUAI 2 VOIE 2/2B, ASC.PMR 2009" at bounding box center [406, 247] width 23 height 23
checkbox input "false"
click at [409, 191] on input "text" at bounding box center [489, 186] width 196 height 24
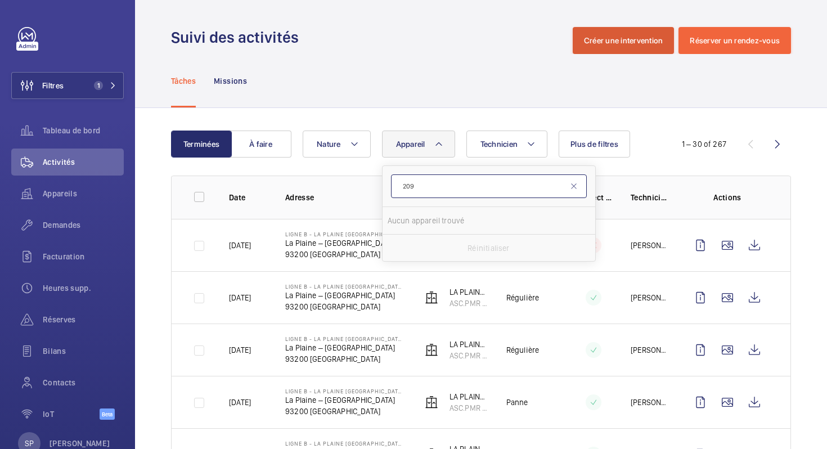
type input "209"
click at [576, 40] on button "Créer une intervention" at bounding box center [624, 40] width 102 height 27
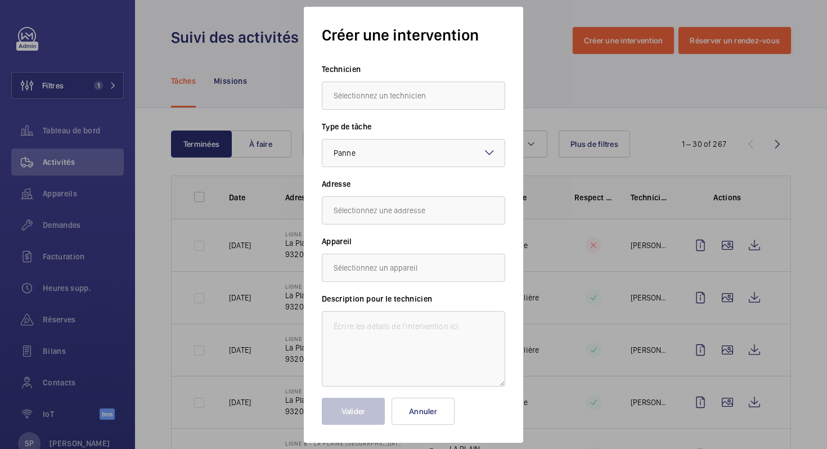
click at [548, 125] on div at bounding box center [413, 224] width 827 height 449
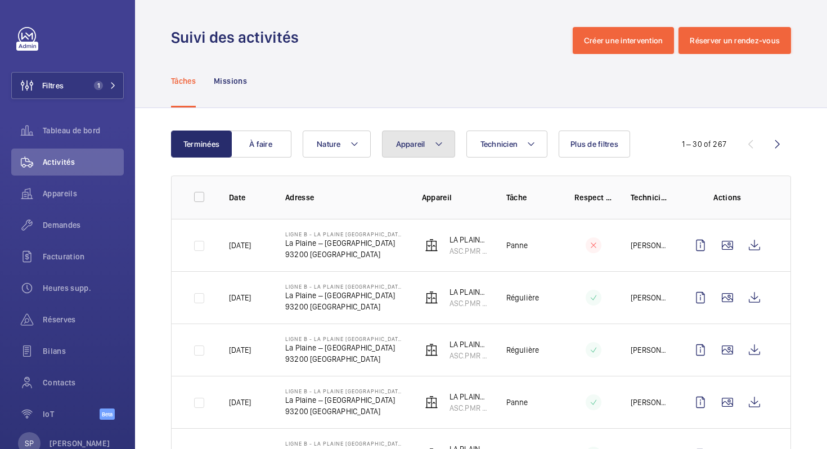
click at [412, 142] on span "Appareil" at bounding box center [410, 144] width 29 height 9
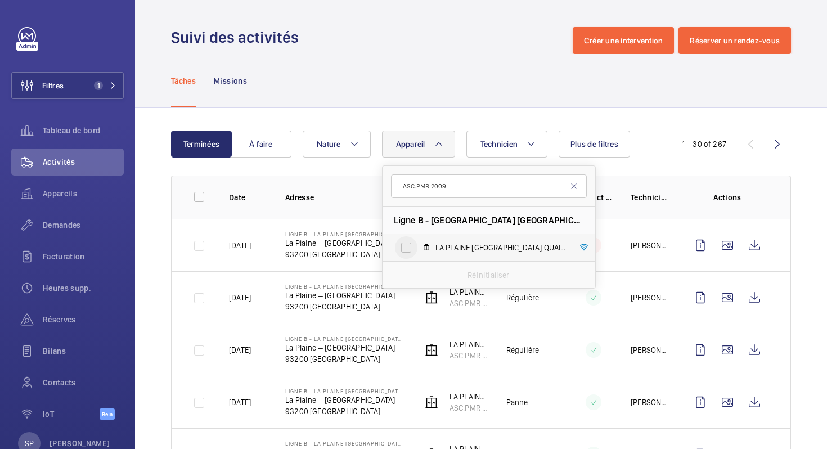
type input "ASC.PMR 2009"
click at [404, 248] on input "LA PLAINE [GEOGRAPHIC_DATA] QUAI 2 VOIE 2/2B, ASC.PMR 2009" at bounding box center [406, 247] width 23 height 23
checkbox input "true"
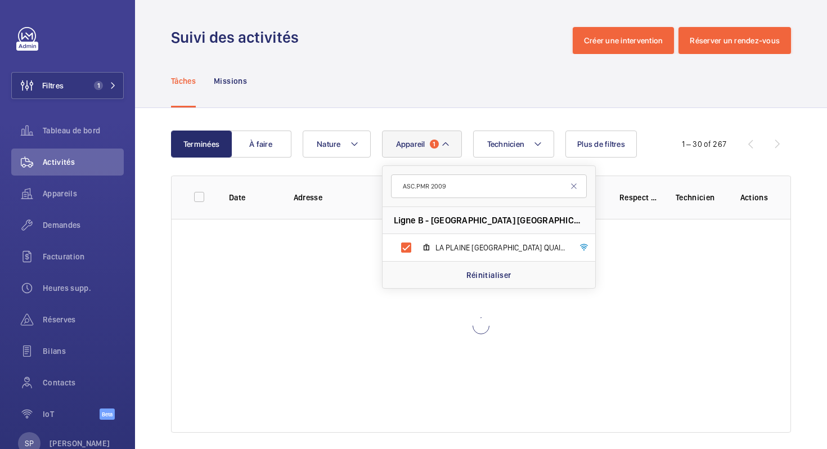
click at [341, 104] on div "Tâches Missions" at bounding box center [481, 80] width 620 height 53
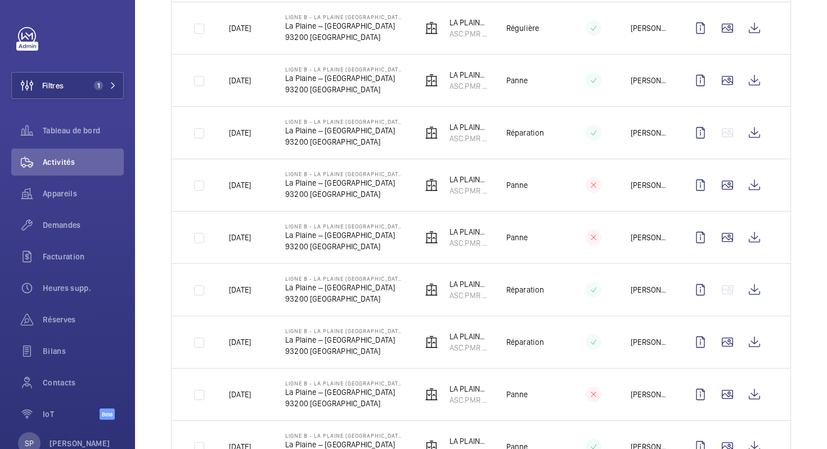
scroll to position [1003, 0]
click at [757, 341] on wm-front-icon-button at bounding box center [754, 340] width 27 height 27
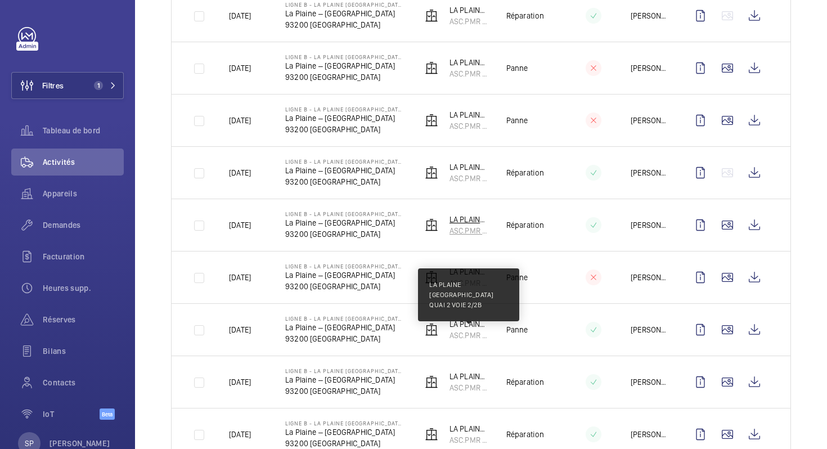
scroll to position [1120, 0]
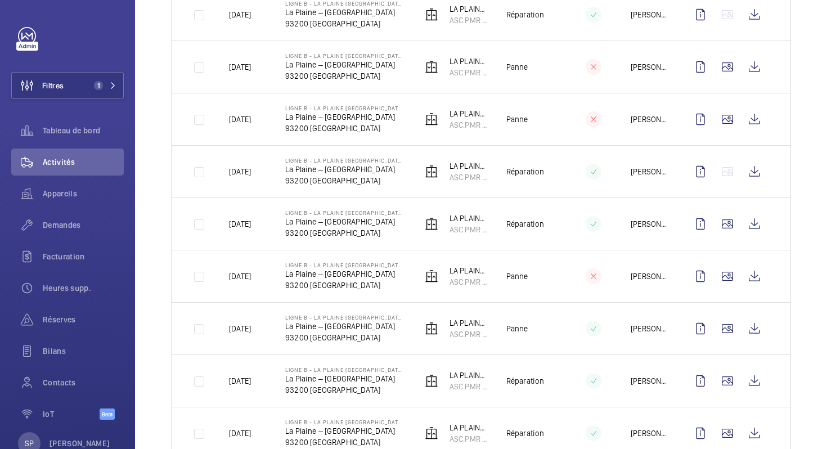
click at [568, 17] on td at bounding box center [584, 14] width 56 height 52
click at [760, 380] on wm-front-icon-button at bounding box center [754, 380] width 27 height 27
